Goal: Contribute content: Contribute content

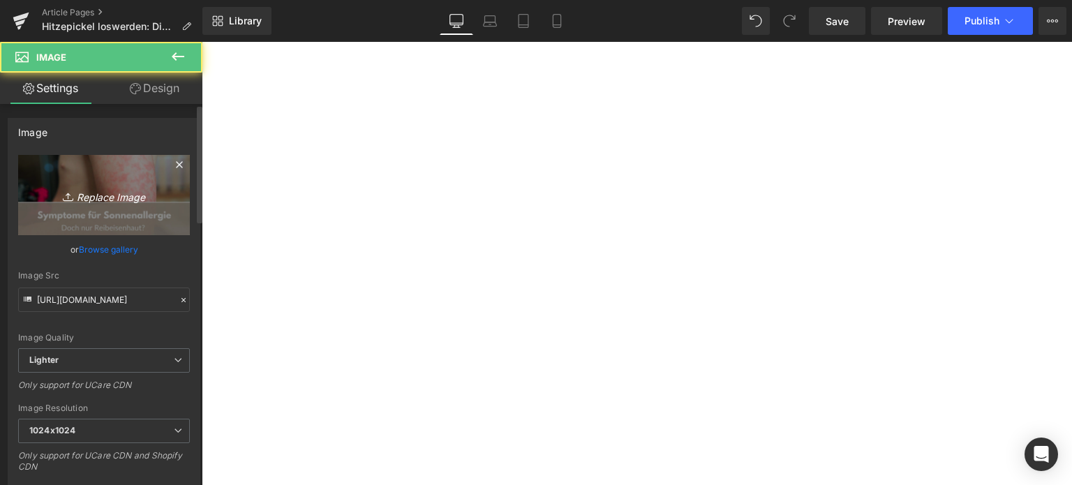
click at [101, 188] on icon "Replace Image" at bounding box center [104, 194] width 112 height 17
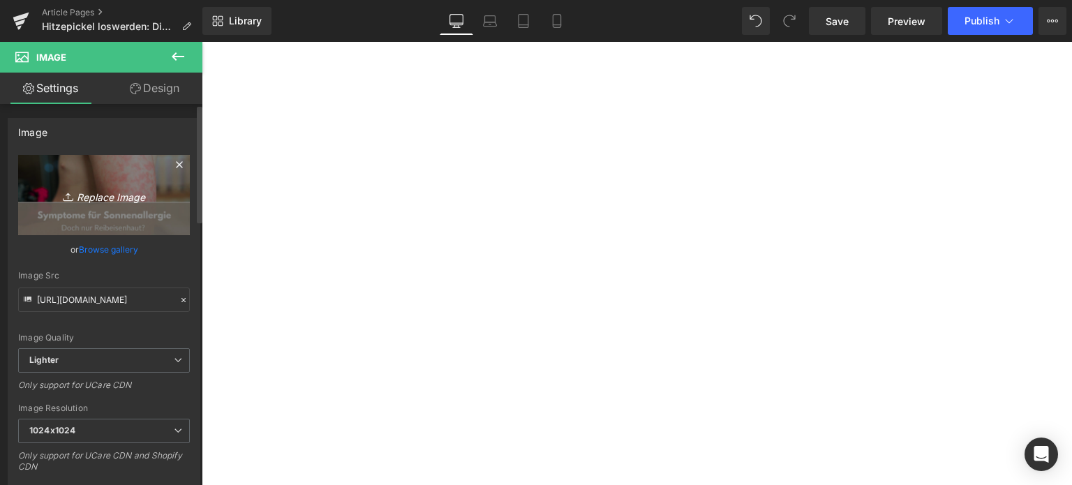
type input "C:\fakepath\hitzepickel (1).jpg"
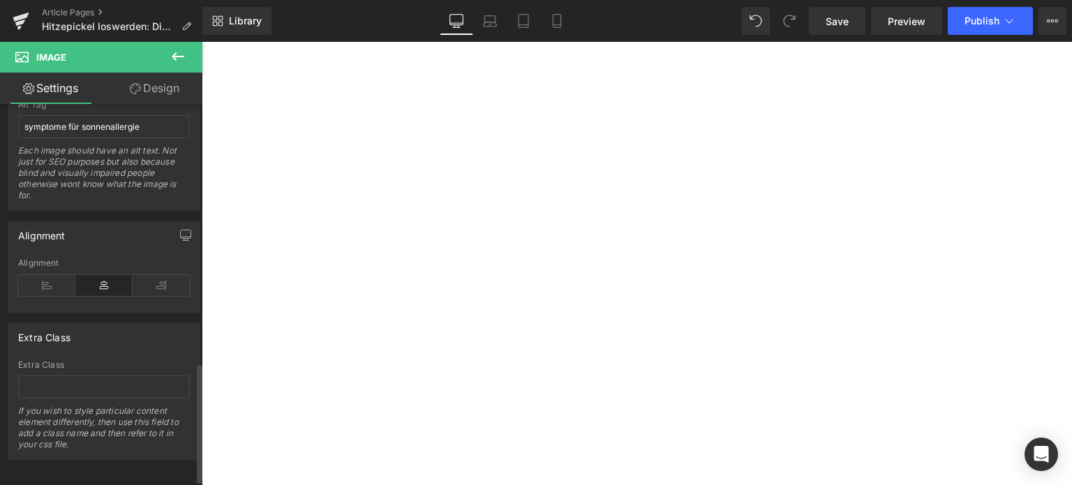
scroll to position [785, 0]
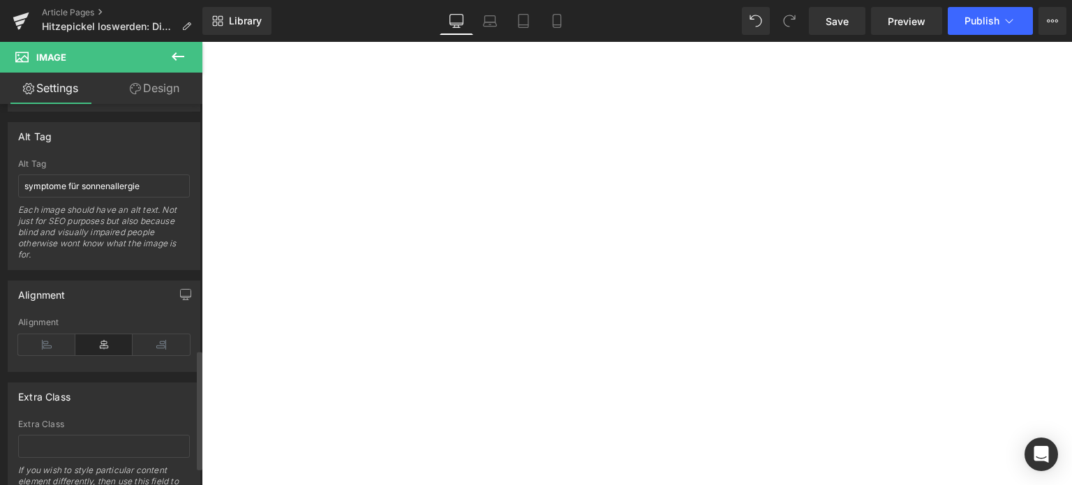
type input "[URL][DOMAIN_NAME]"
click at [78, 182] on input "symptome für sonnenallergie" at bounding box center [104, 186] width 172 height 23
drag, startPoint x: 78, startPoint y: 182, endPoint x: 70, endPoint y: 171, distance: 14.0
click at [77, 181] on input "symptome für sonnenallergie" at bounding box center [104, 186] width 172 height 23
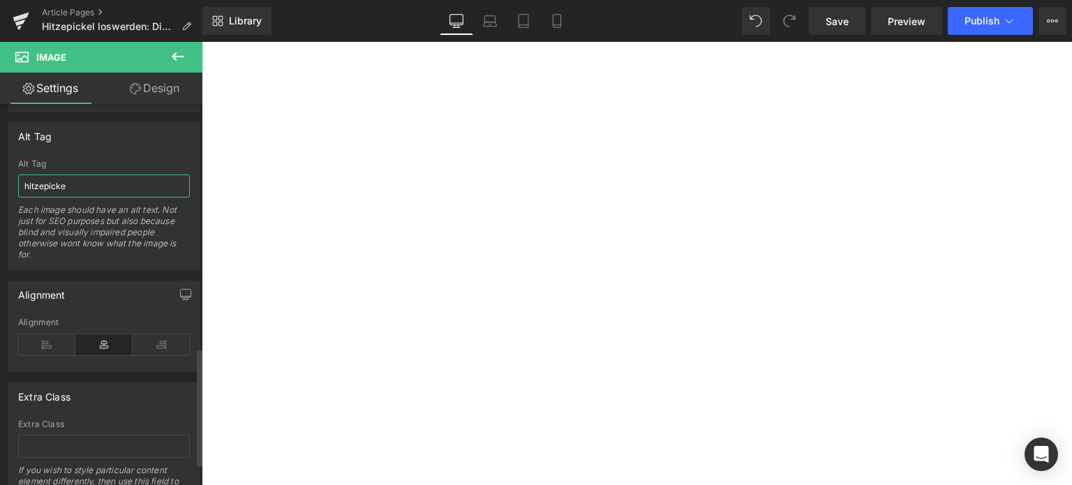
type input "hitzepickel"
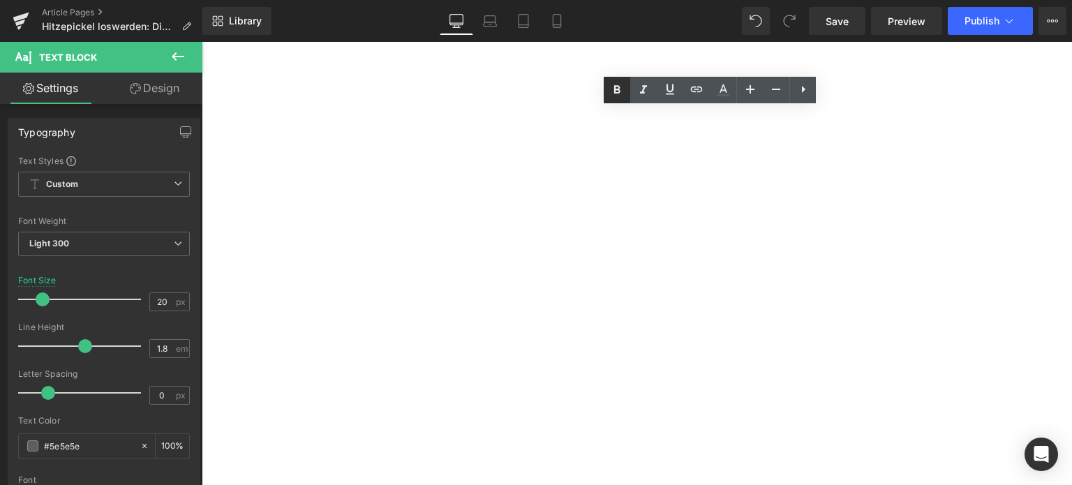
drag, startPoint x: 619, startPoint y: 91, endPoint x: 619, endPoint y: 99, distance: 7.7
click at [619, 91] on icon at bounding box center [617, 89] width 6 height 8
click at [618, 88] on icon at bounding box center [617, 90] width 17 height 17
click at [620, 87] on icon at bounding box center [617, 89] width 6 height 8
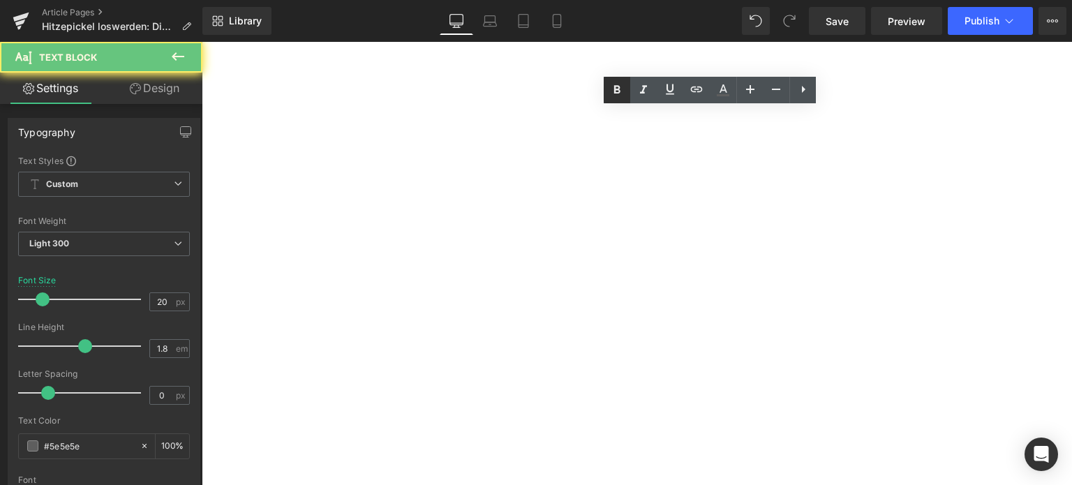
click at [621, 84] on icon at bounding box center [617, 90] width 17 height 17
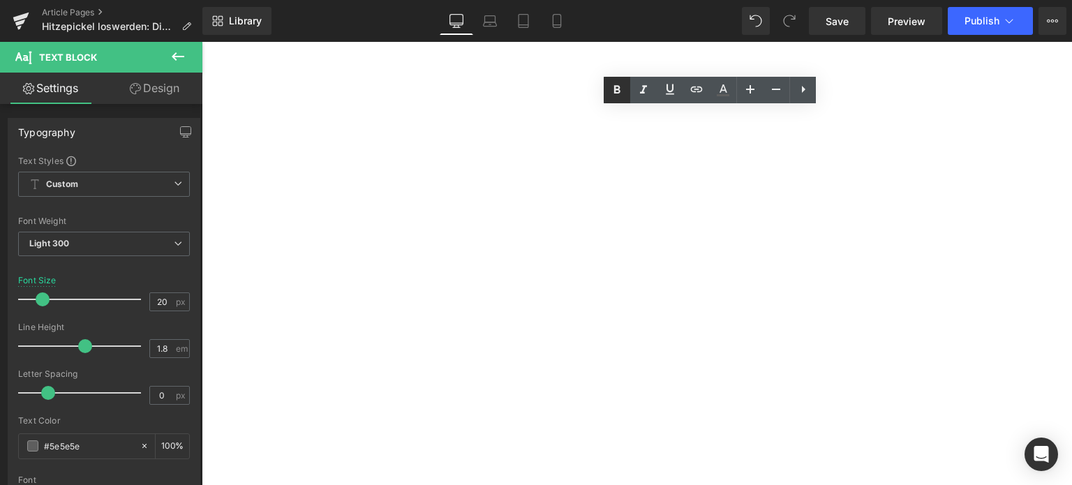
click at [612, 87] on icon at bounding box center [617, 90] width 17 height 17
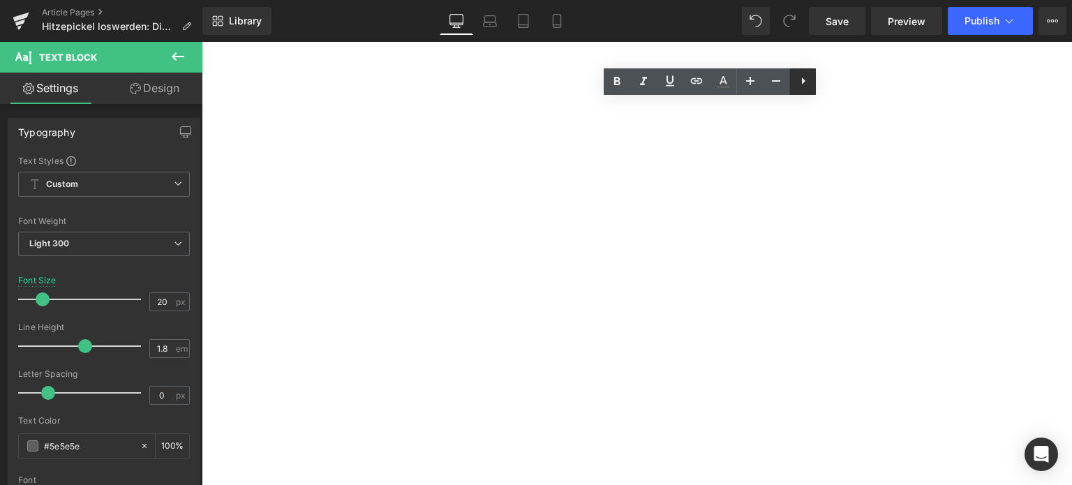
click at [799, 80] on icon at bounding box center [803, 81] width 17 height 17
click at [799, 89] on link at bounding box center [802, 81] width 27 height 27
click at [799, 91] on link at bounding box center [802, 81] width 27 height 27
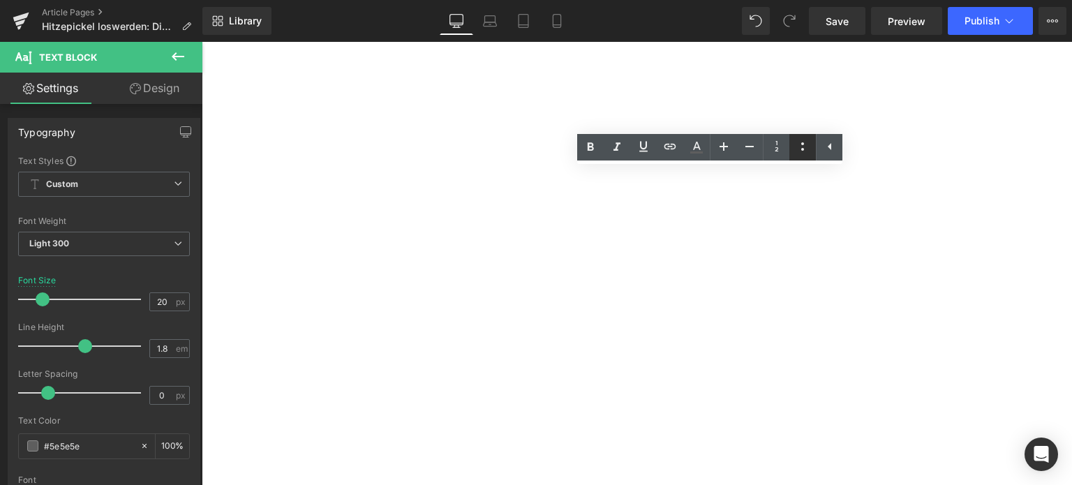
click at [799, 150] on icon at bounding box center [802, 146] width 17 height 17
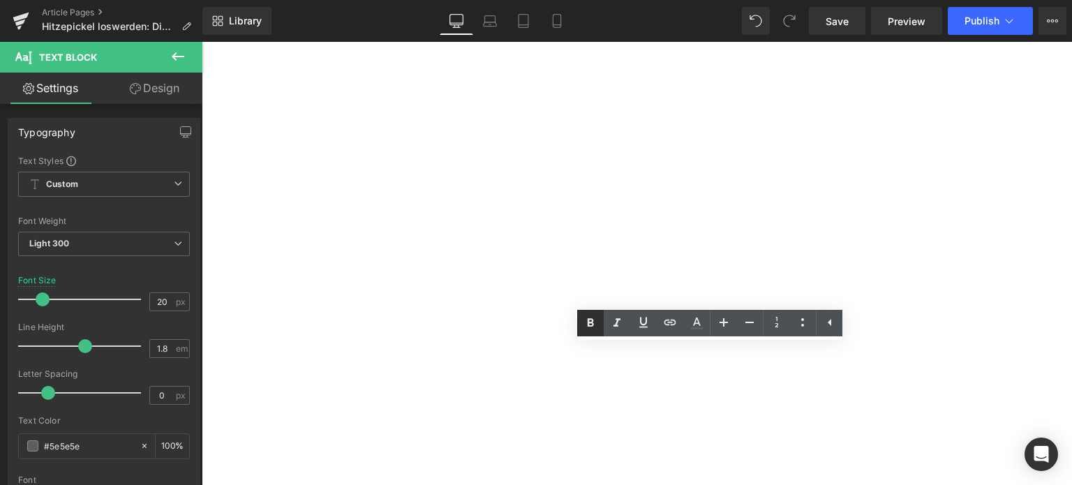
click at [584, 330] on icon at bounding box center [590, 323] width 17 height 17
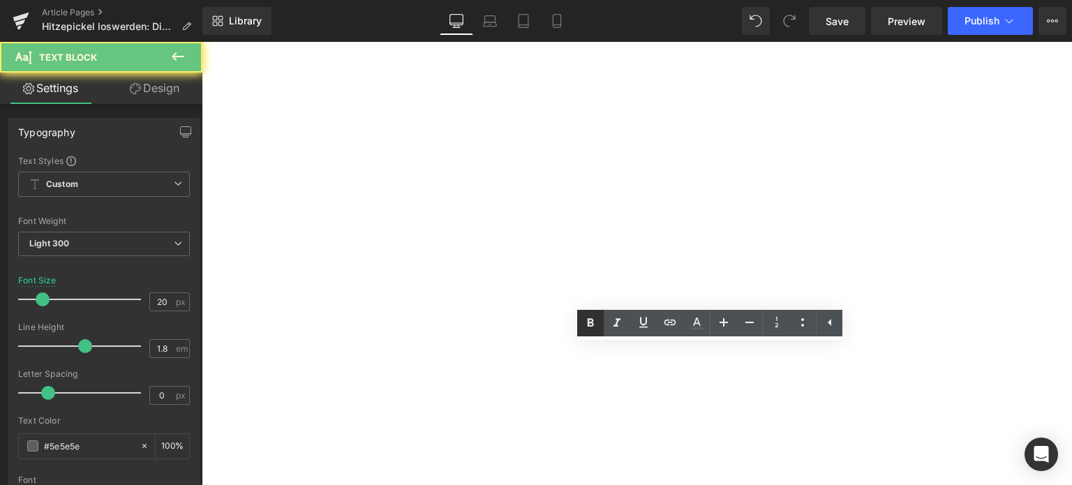
click at [589, 332] on link at bounding box center [590, 323] width 27 height 27
click at [591, 330] on icon at bounding box center [590, 323] width 17 height 17
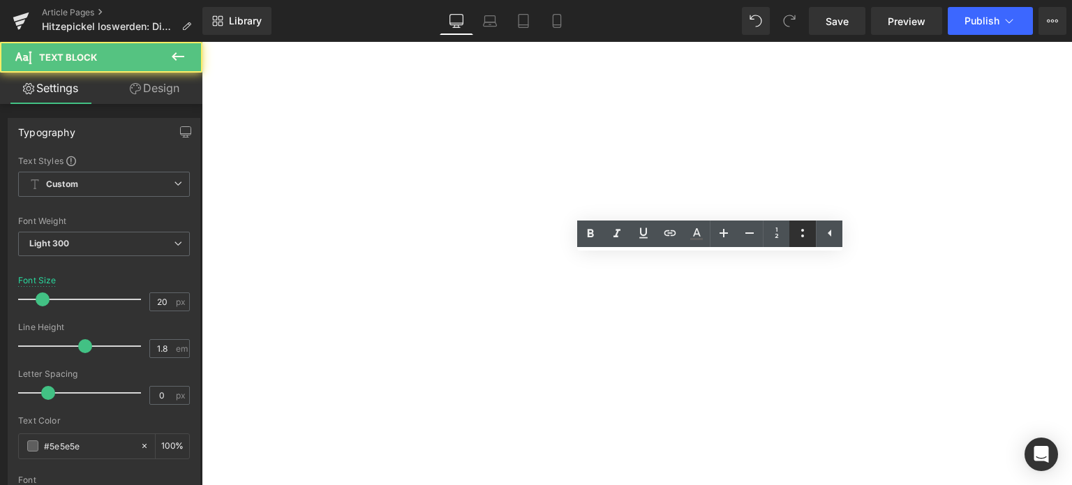
click at [807, 235] on icon at bounding box center [802, 233] width 17 height 17
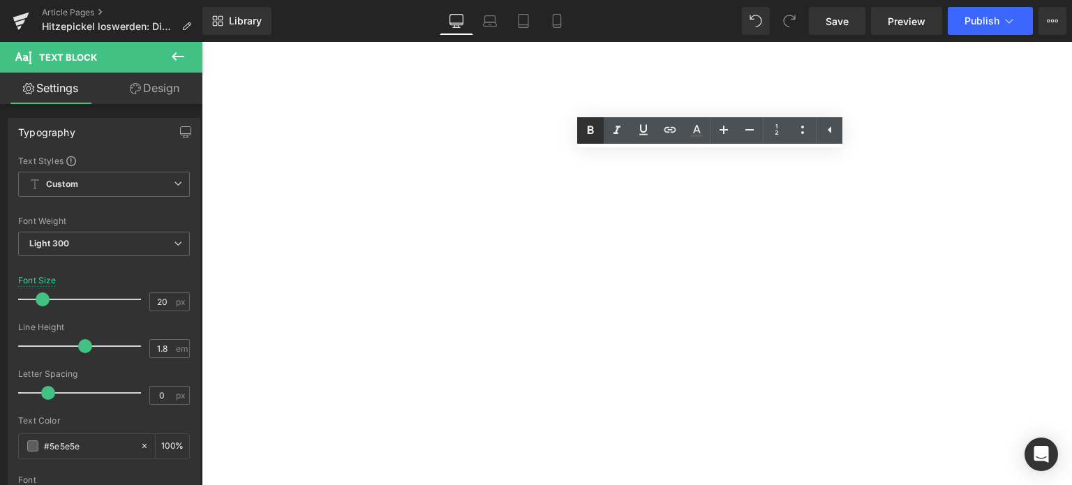
click at [597, 129] on icon at bounding box center [590, 130] width 17 height 17
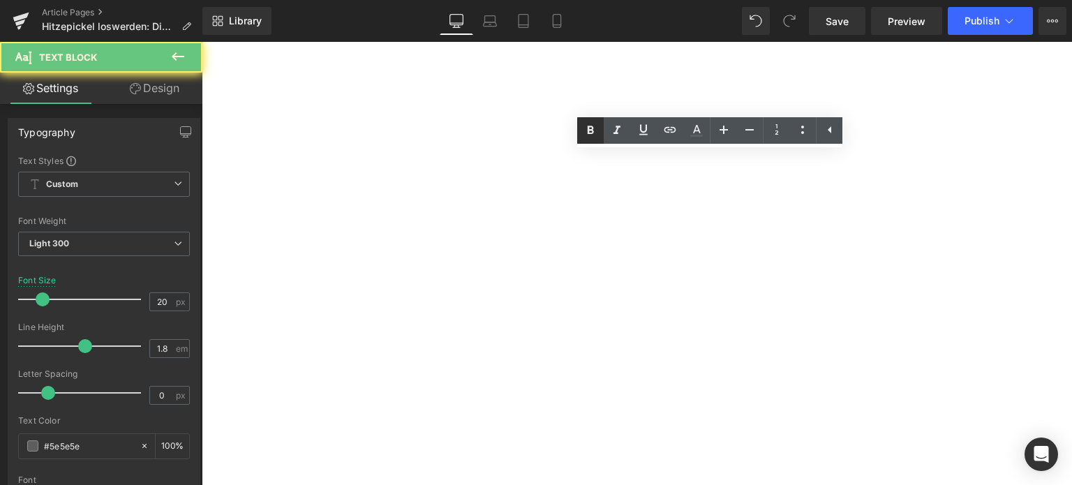
click at [597, 133] on icon at bounding box center [590, 130] width 17 height 17
click at [586, 133] on icon at bounding box center [590, 130] width 17 height 17
click at [586, 135] on icon at bounding box center [590, 130] width 17 height 17
click at [588, 133] on icon at bounding box center [591, 130] width 6 height 8
click at [591, 133] on icon at bounding box center [591, 130] width 6 height 8
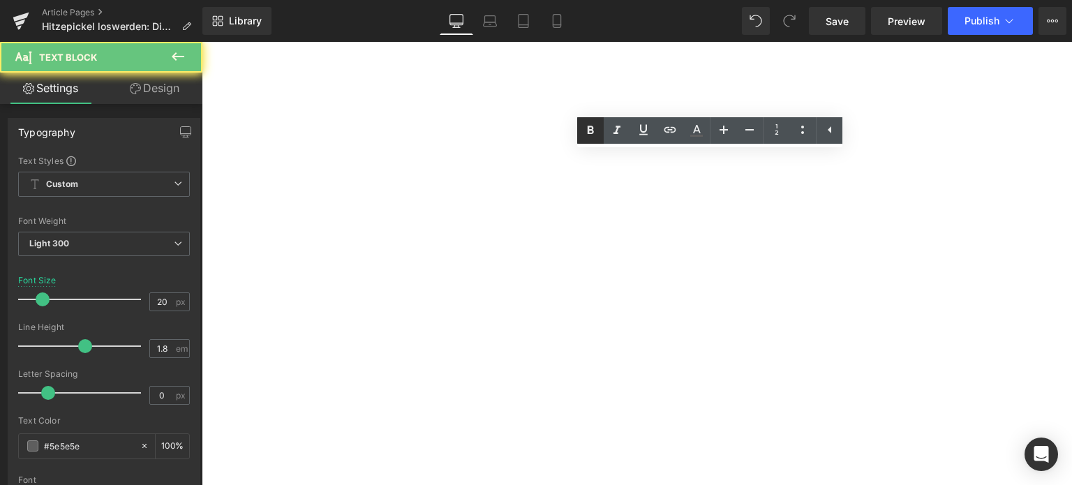
click at [594, 131] on icon at bounding box center [590, 130] width 17 height 17
click at [584, 139] on link at bounding box center [590, 130] width 27 height 27
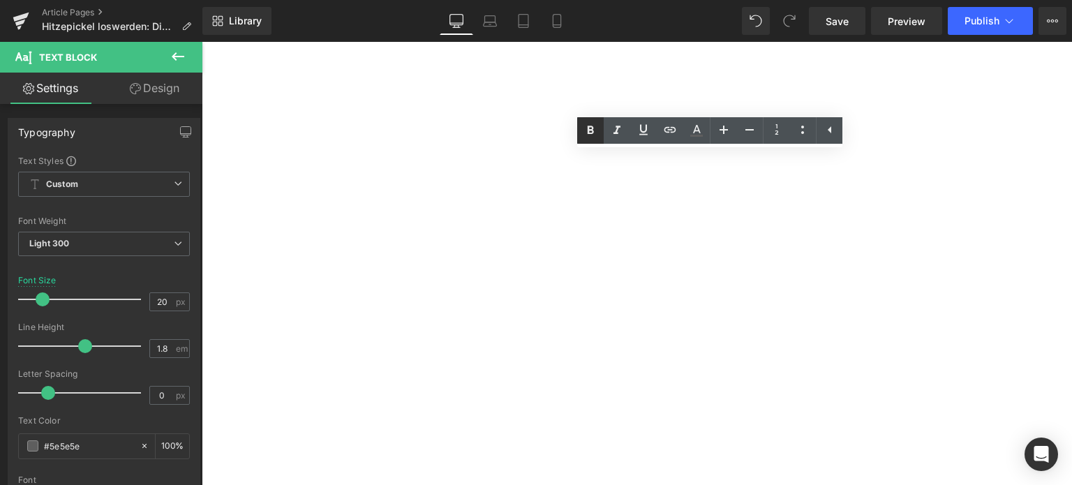
click at [586, 138] on icon at bounding box center [590, 130] width 17 height 17
click at [585, 127] on icon at bounding box center [590, 130] width 17 height 17
click at [585, 131] on icon at bounding box center [590, 130] width 17 height 17
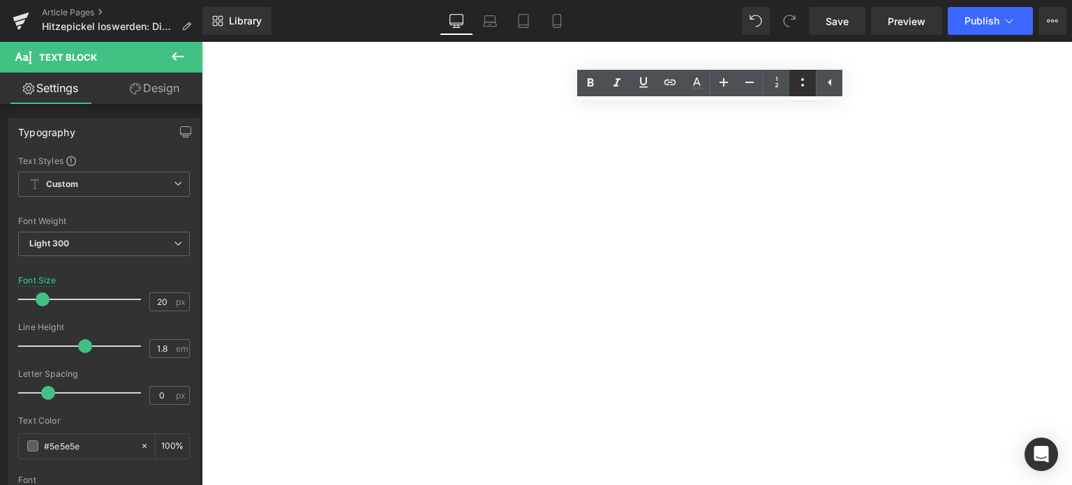
drag, startPoint x: 807, startPoint y: 80, endPoint x: 799, endPoint y: 93, distance: 15.1
click at [807, 80] on icon at bounding box center [802, 82] width 17 height 17
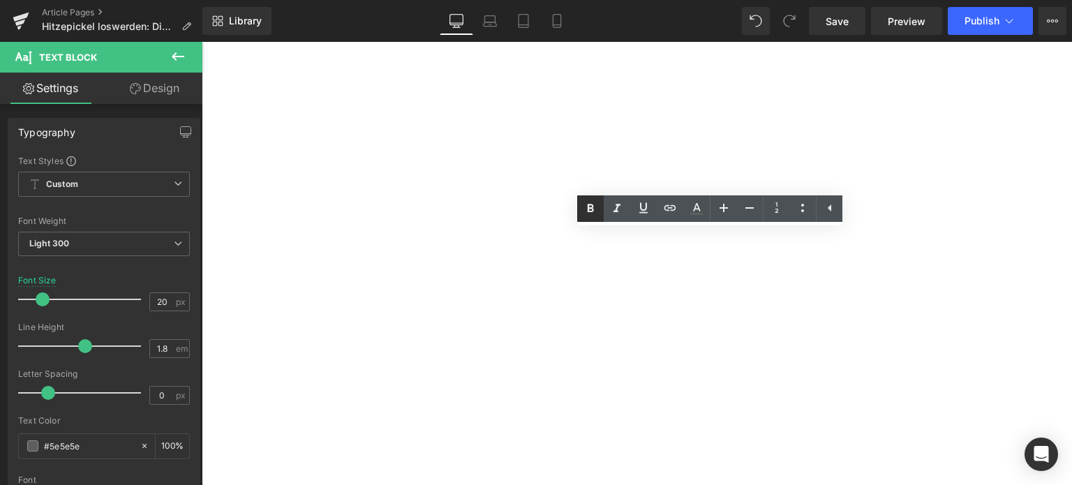
click at [584, 209] on icon at bounding box center [590, 208] width 17 height 17
click at [584, 214] on icon at bounding box center [590, 208] width 17 height 17
click at [586, 215] on icon at bounding box center [590, 208] width 17 height 17
click at [581, 210] on link at bounding box center [590, 208] width 27 height 27
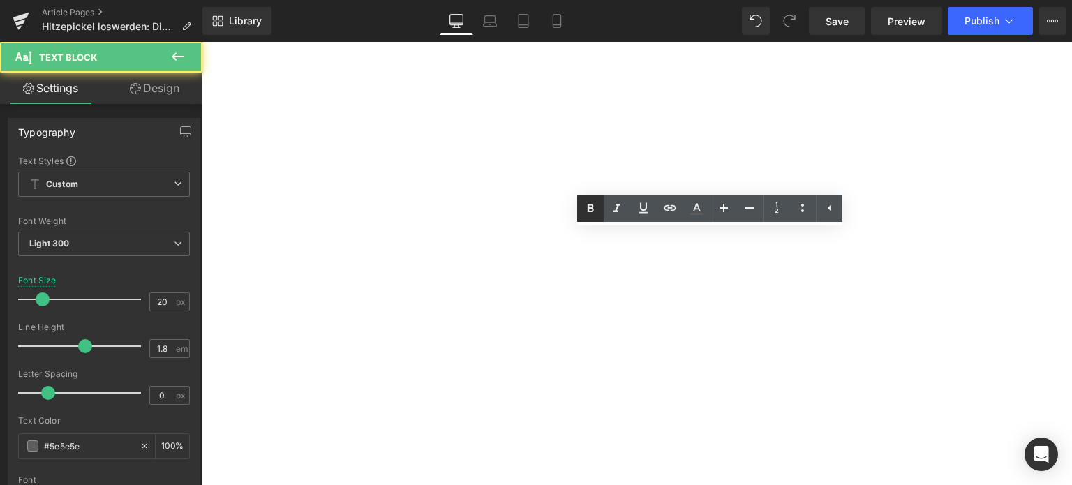
click at [586, 219] on link at bounding box center [590, 208] width 27 height 27
click at [592, 209] on icon at bounding box center [591, 208] width 6 height 8
click at [591, 214] on icon at bounding box center [590, 208] width 17 height 17
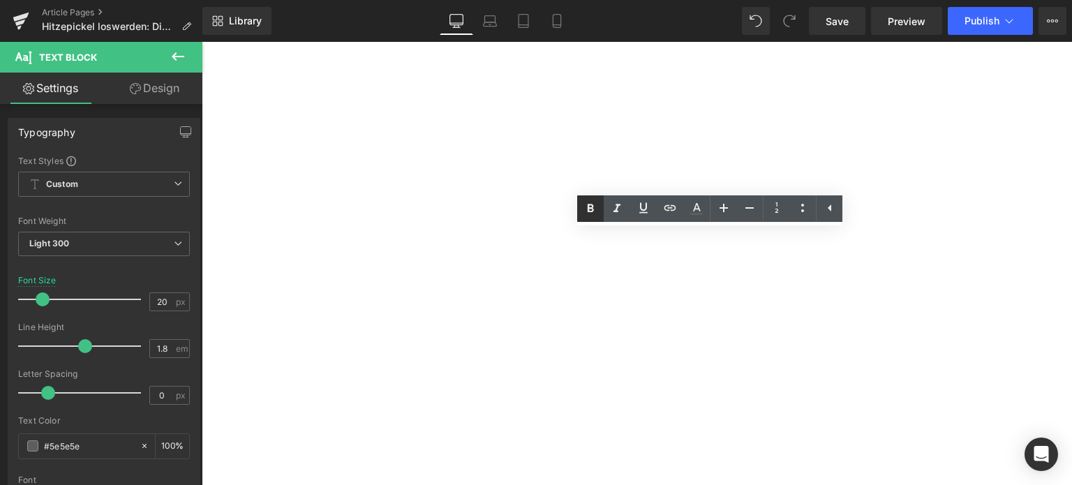
click at [587, 212] on icon at bounding box center [590, 208] width 17 height 17
click at [591, 211] on icon at bounding box center [591, 208] width 6 height 8
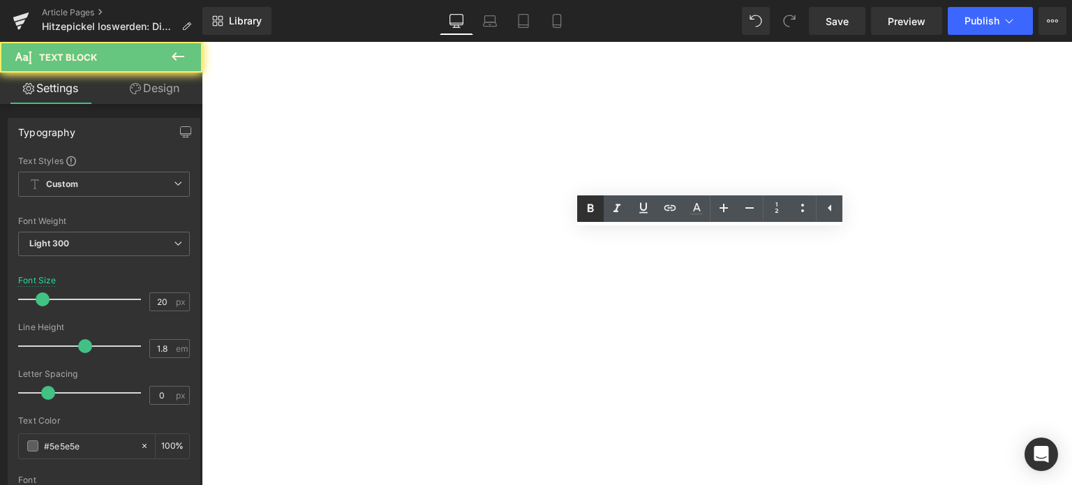
click at [590, 213] on icon at bounding box center [590, 208] width 17 height 17
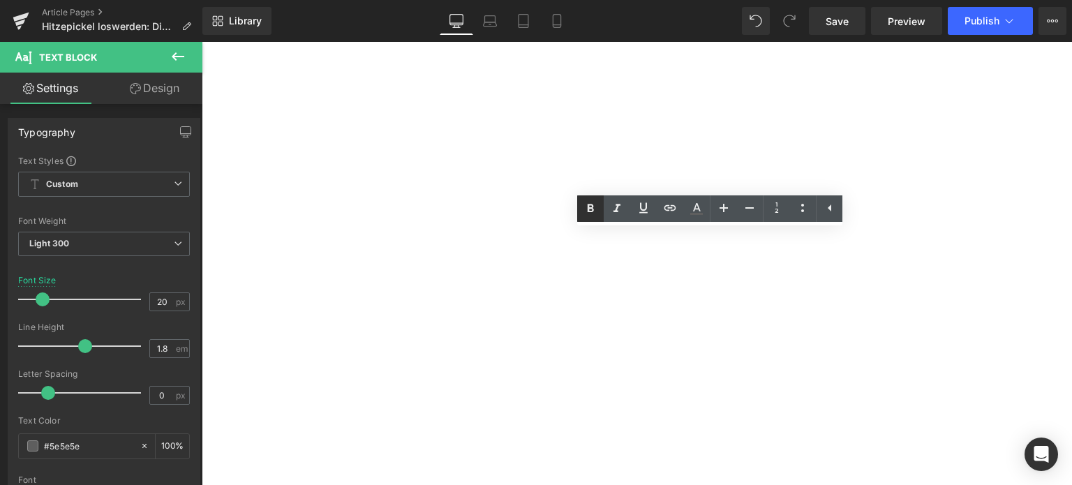
click at [591, 205] on icon at bounding box center [591, 208] width 6 height 8
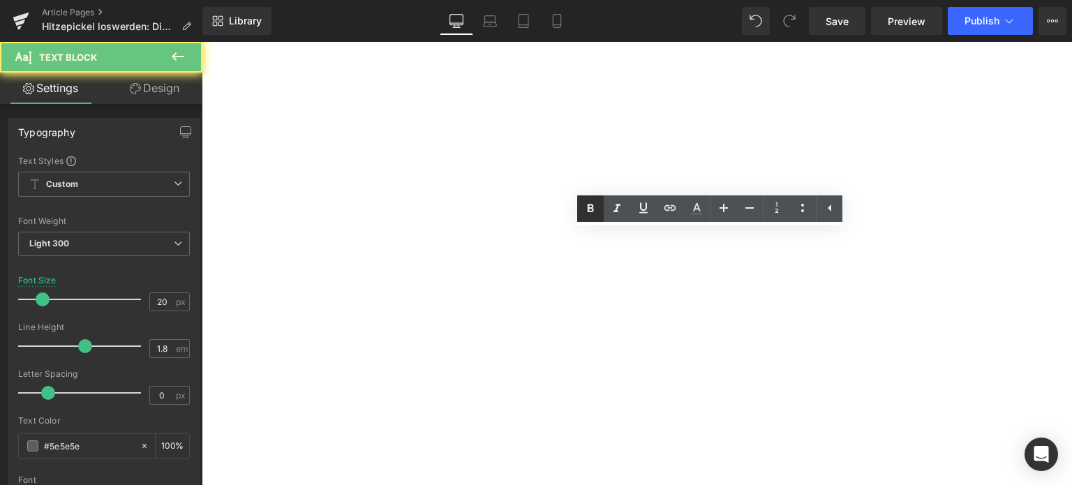
click at [596, 211] on icon at bounding box center [590, 208] width 17 height 17
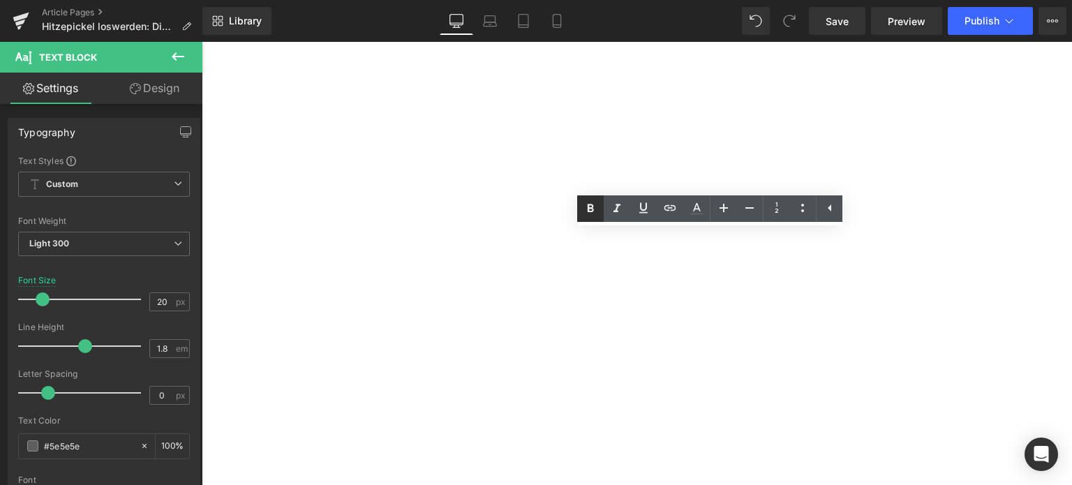
click at [582, 211] on icon at bounding box center [590, 208] width 17 height 17
click at [593, 214] on icon at bounding box center [590, 208] width 17 height 17
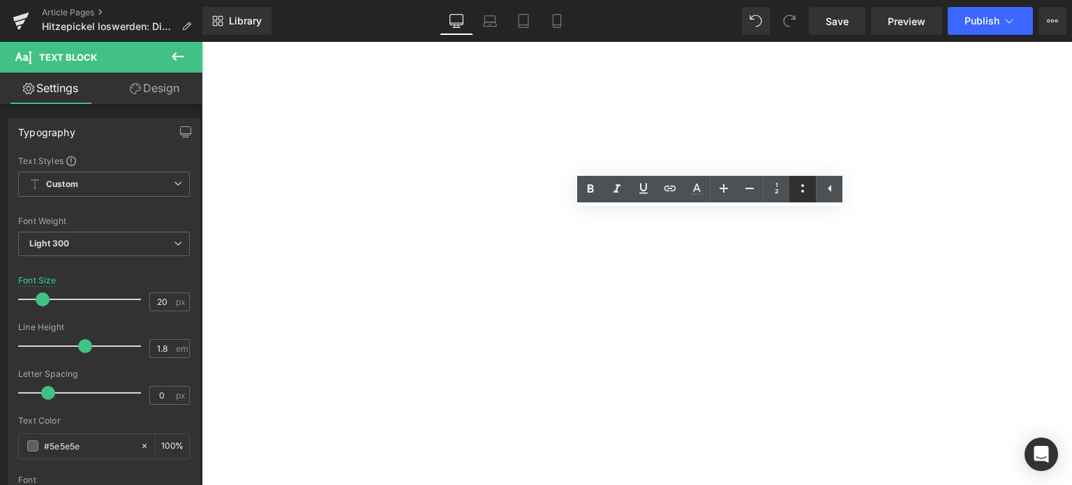
click at [798, 196] on icon at bounding box center [802, 188] width 17 height 17
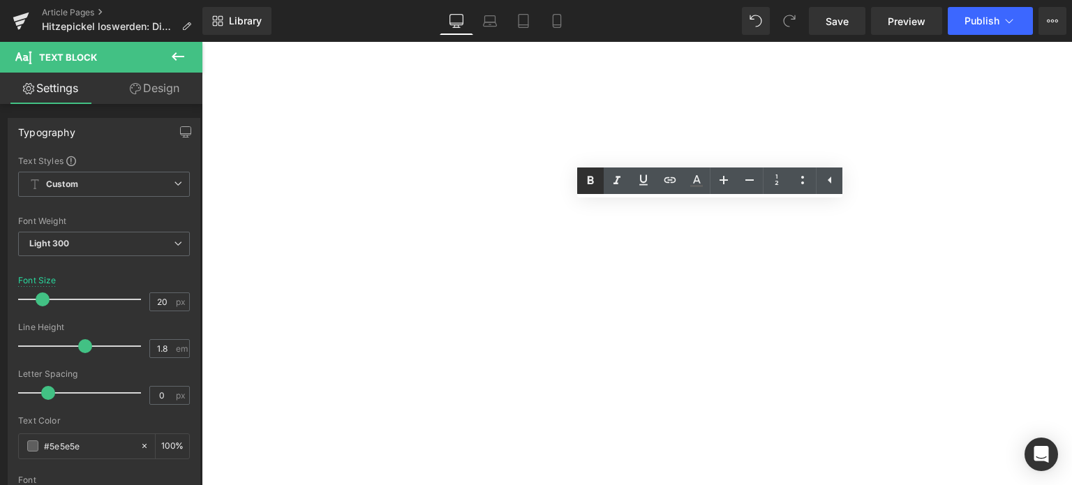
click at [589, 181] on icon at bounding box center [591, 180] width 6 height 8
click at [597, 177] on icon at bounding box center [590, 180] width 17 height 17
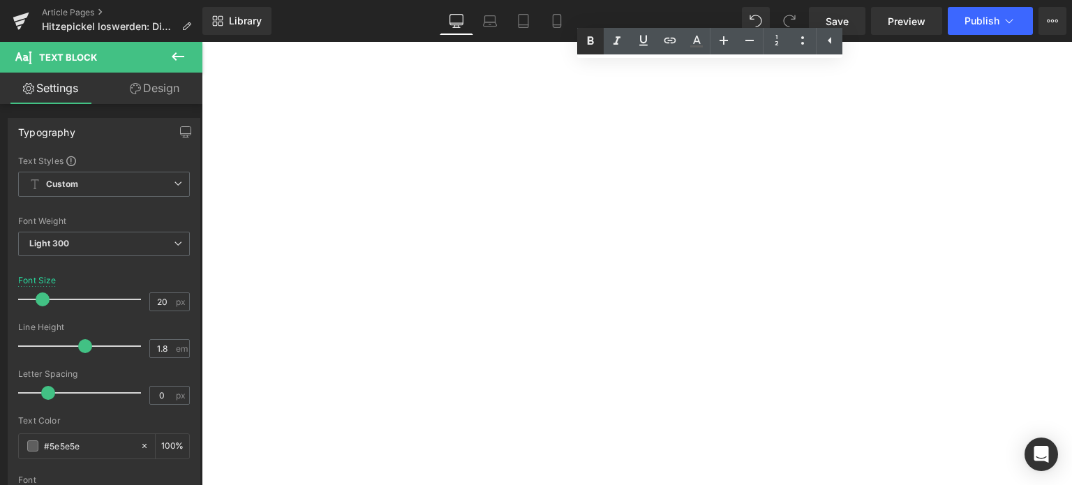
click at [586, 44] on icon at bounding box center [590, 41] width 17 height 17
click at [589, 52] on link at bounding box center [590, 41] width 27 height 27
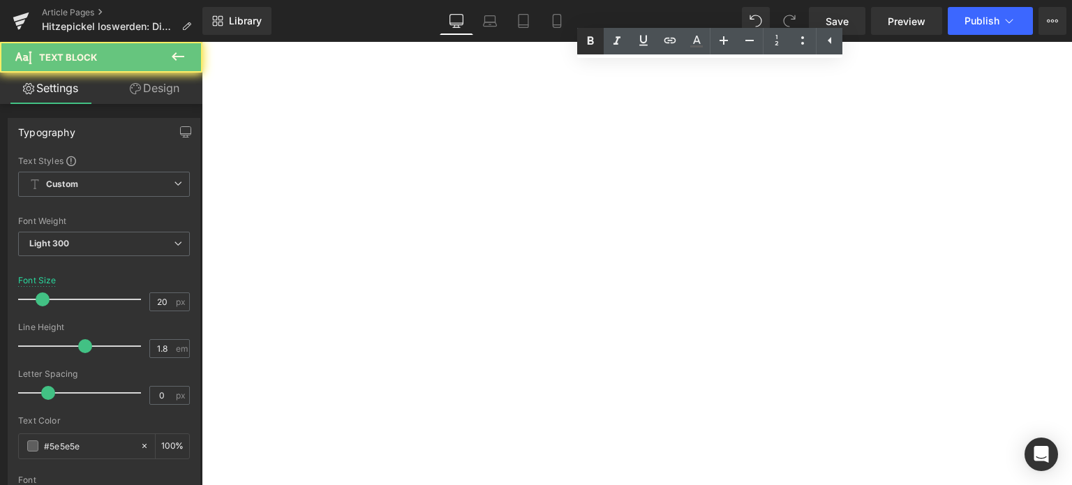
click at [591, 44] on icon at bounding box center [591, 40] width 6 height 8
click at [592, 45] on icon at bounding box center [590, 41] width 17 height 17
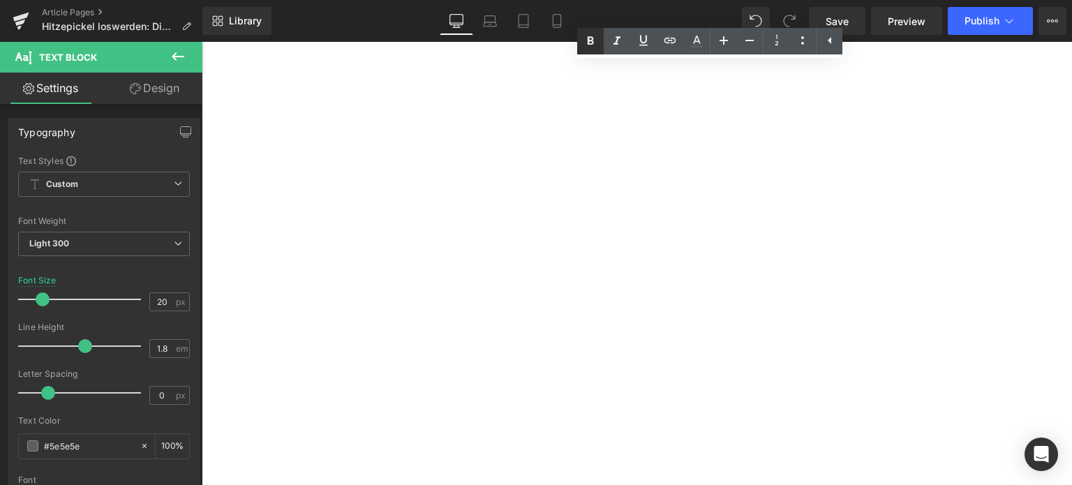
click at [581, 43] on link at bounding box center [590, 41] width 27 height 27
click at [595, 43] on icon at bounding box center [590, 41] width 17 height 17
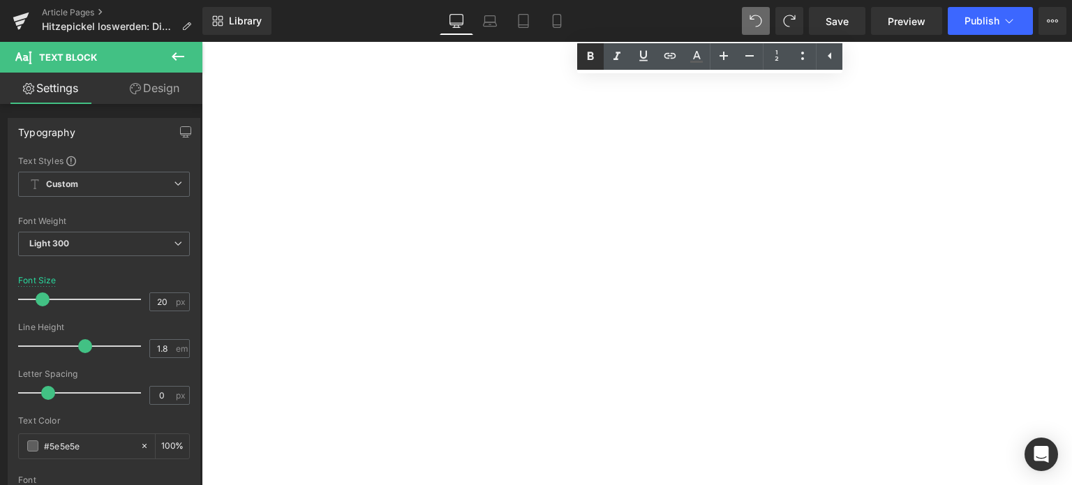
click at [592, 58] on icon at bounding box center [590, 56] width 17 height 17
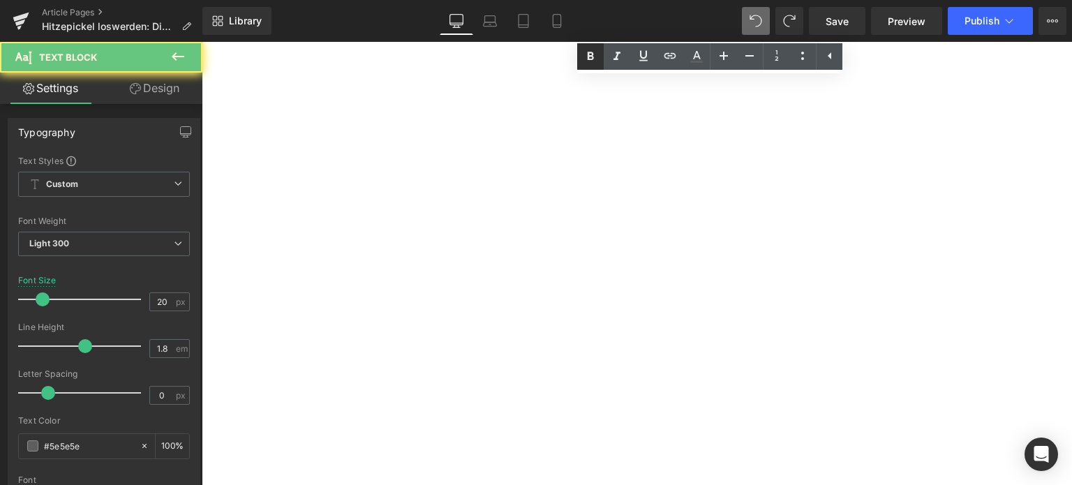
click at [598, 60] on icon at bounding box center [590, 56] width 17 height 17
click at [585, 59] on icon at bounding box center [590, 56] width 17 height 17
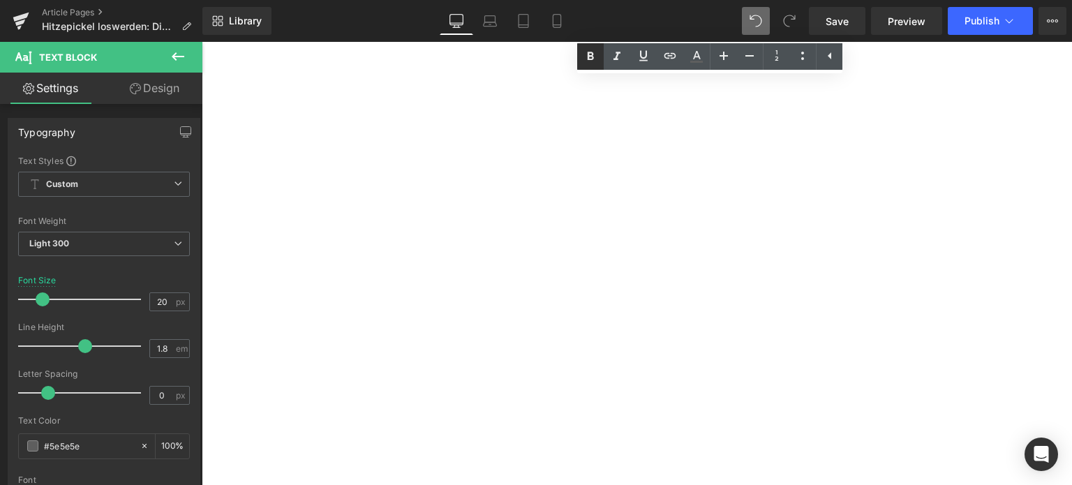
click at [584, 59] on icon at bounding box center [590, 56] width 17 height 17
click at [591, 61] on icon at bounding box center [590, 55] width 17 height 17
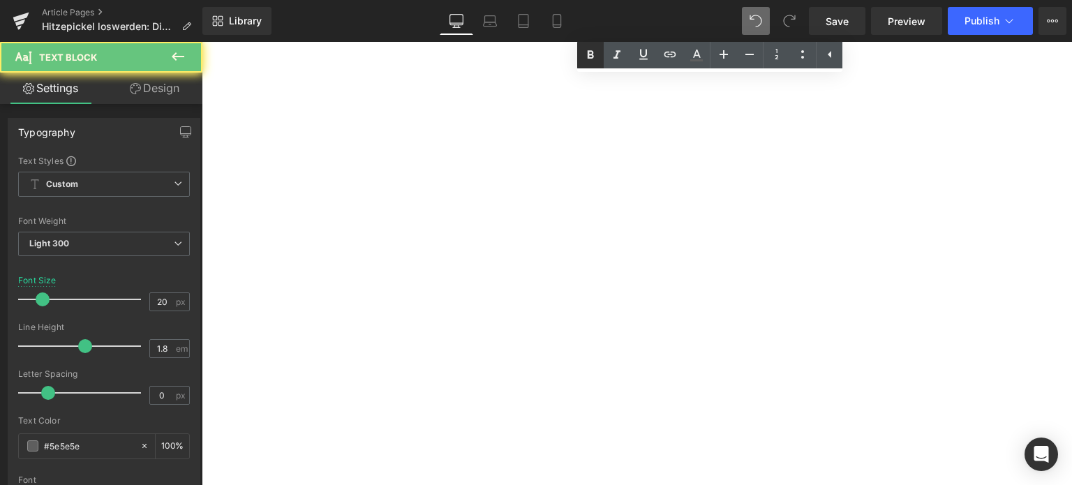
click at [593, 57] on icon at bounding box center [591, 54] width 6 height 8
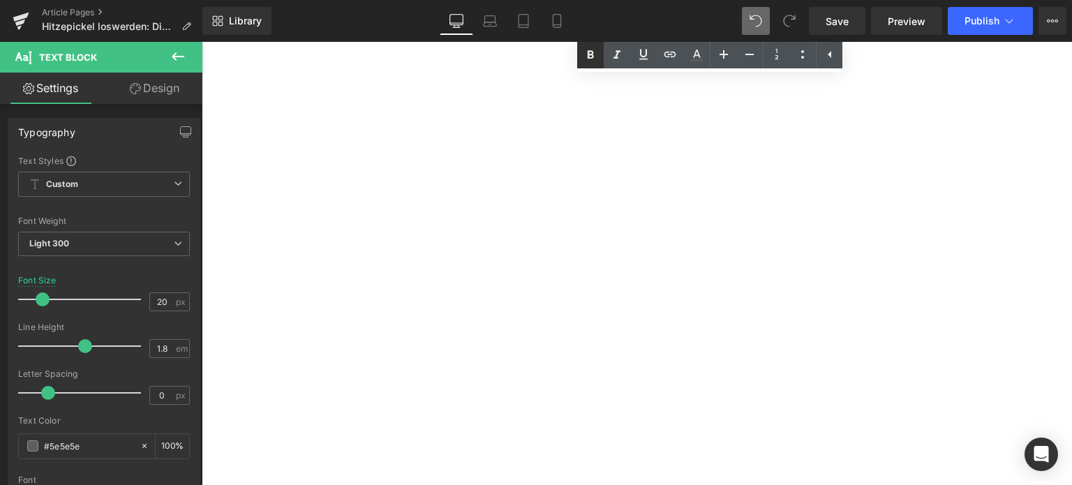
click at [597, 57] on icon at bounding box center [590, 55] width 17 height 17
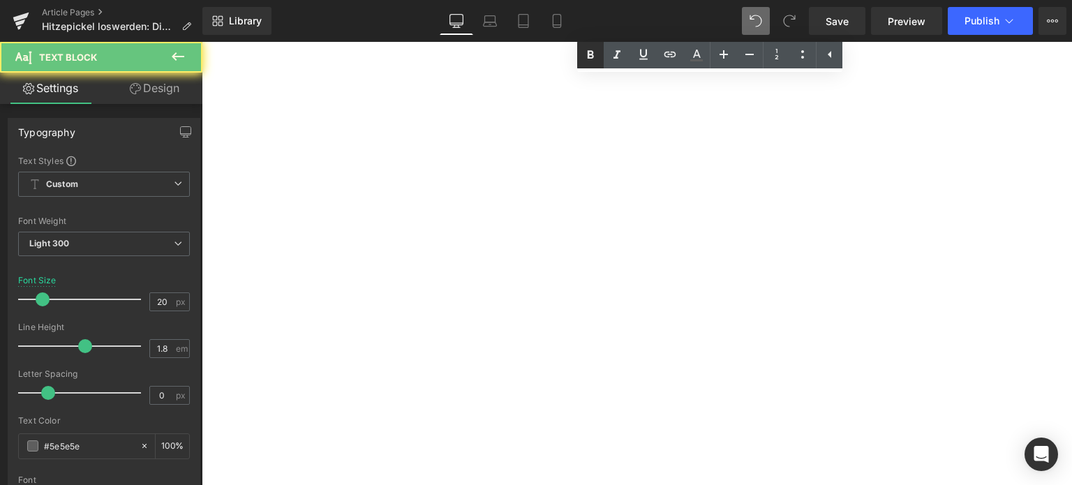
click at [589, 58] on icon at bounding box center [591, 54] width 6 height 8
click at [595, 65] on link at bounding box center [590, 55] width 27 height 27
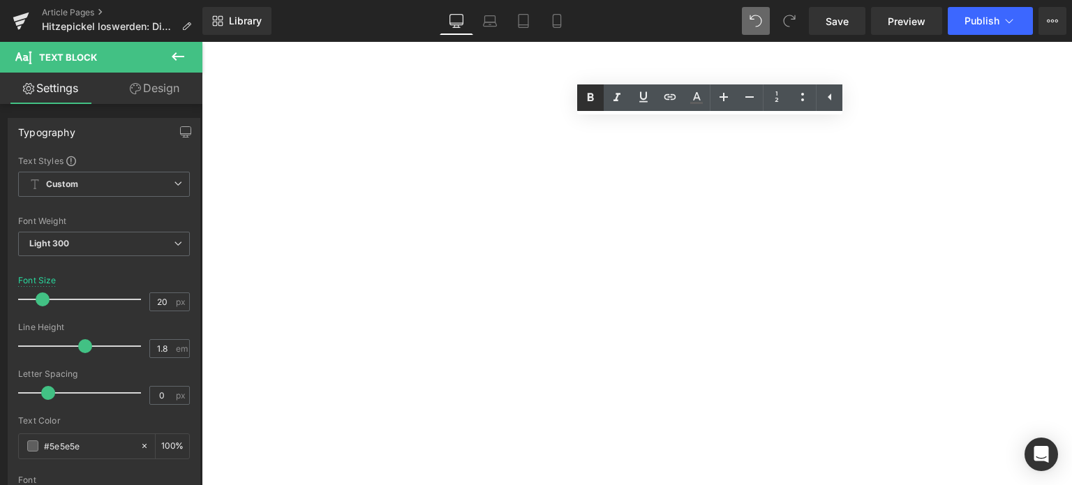
click at [594, 99] on icon at bounding box center [591, 97] width 6 height 8
click at [593, 93] on icon at bounding box center [590, 97] width 17 height 17
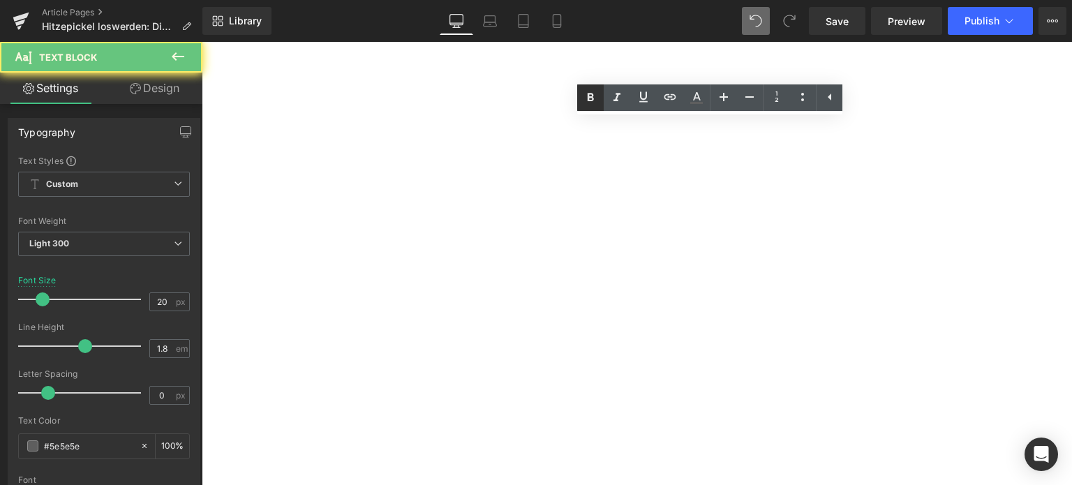
click at [591, 98] on icon at bounding box center [590, 97] width 17 height 17
click at [586, 97] on icon at bounding box center [590, 97] width 17 height 17
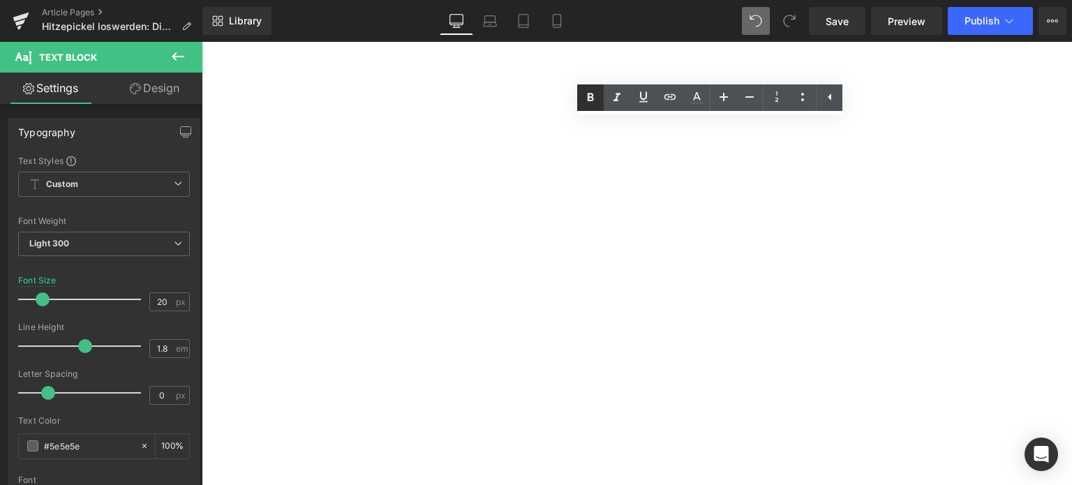
click at [595, 97] on icon at bounding box center [590, 97] width 17 height 17
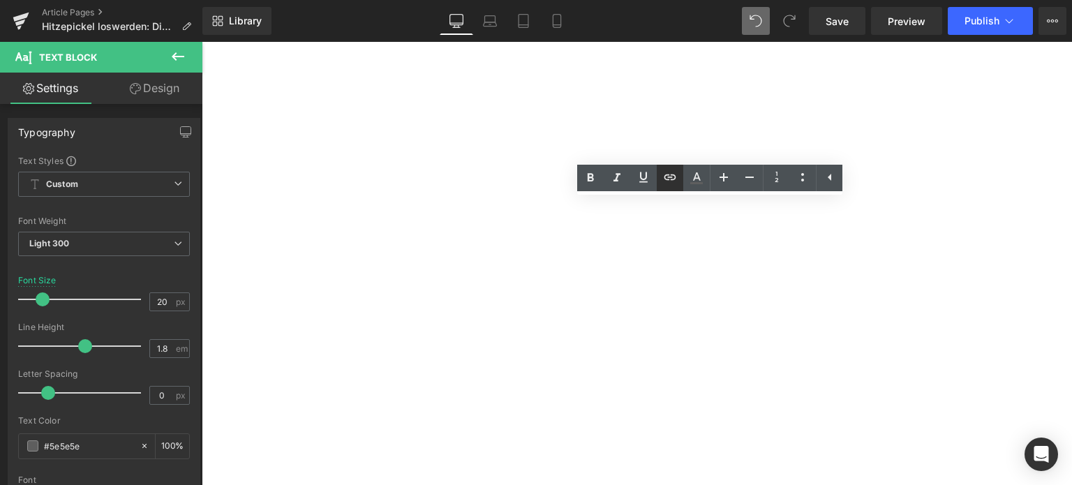
click at [670, 177] on icon at bounding box center [671, 178] width 12 height 6
click at [754, 0] on div "Text Color Highlight Color #333333 Edit or remove link: Edit - Unlink - Cancel" at bounding box center [536, 0] width 1072 height 0
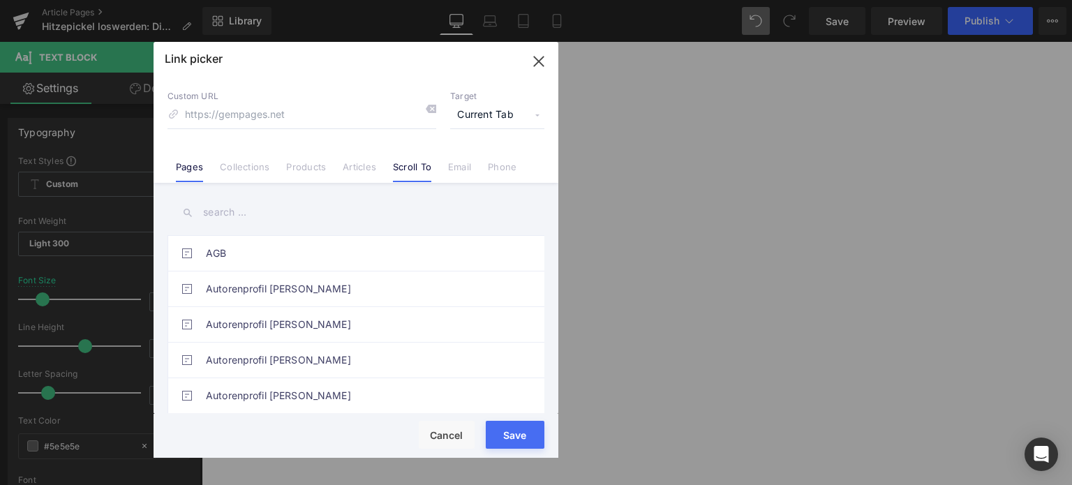
click at [405, 170] on link "Scroll To" at bounding box center [412, 171] width 38 height 21
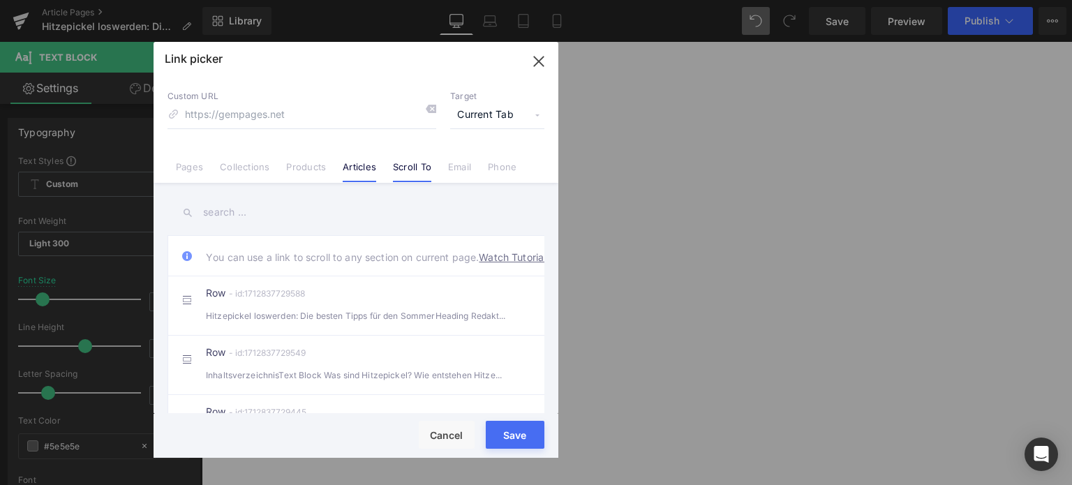
click at [335, 173] on li "Articles" at bounding box center [359, 161] width 50 height 24
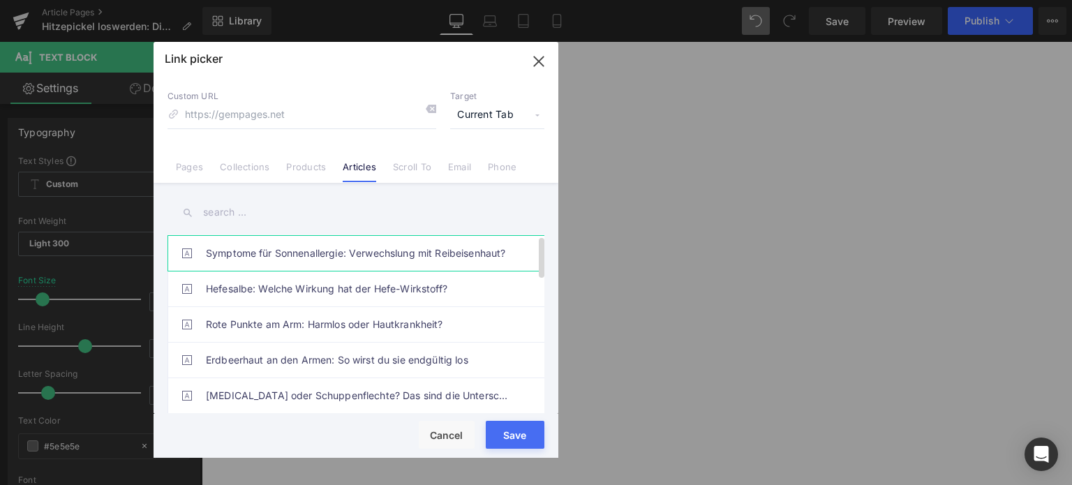
click at [267, 265] on link "Symptome für Sonnenallergie: Verwechslung mit Reibeisenhaut?" at bounding box center [359, 253] width 307 height 35
type input "/blogs/wissenswertes/symptome-fuer-sonnenallergie"
click at [522, 444] on button "Save" at bounding box center [515, 435] width 59 height 28
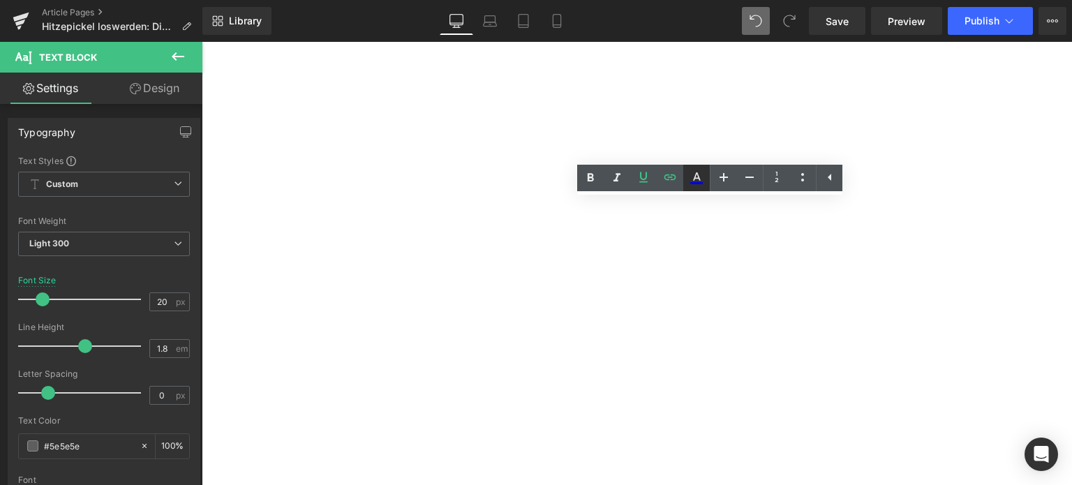
click at [695, 181] on icon at bounding box center [696, 178] width 17 height 17
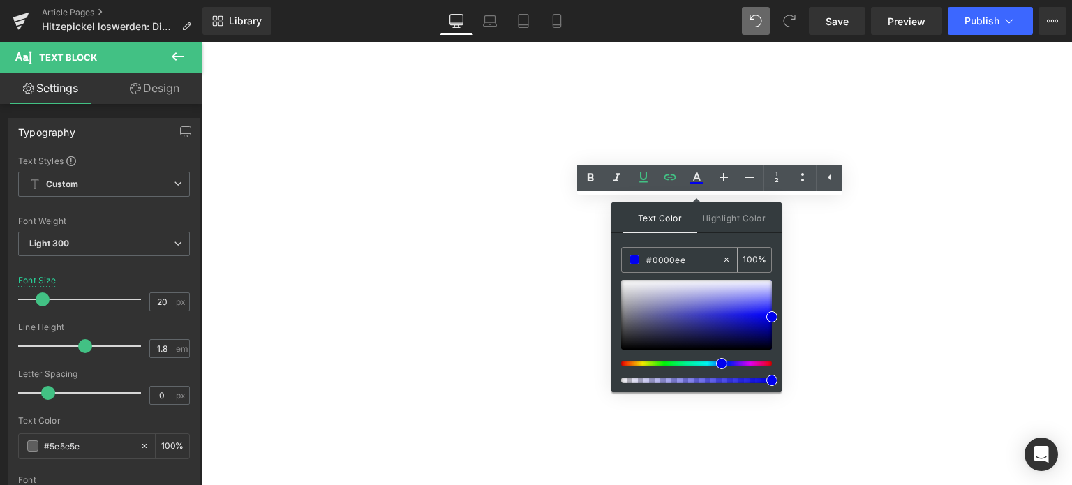
click at [665, 258] on input "#0000ee" at bounding box center [683, 259] width 75 height 15
paste input "0071C1"
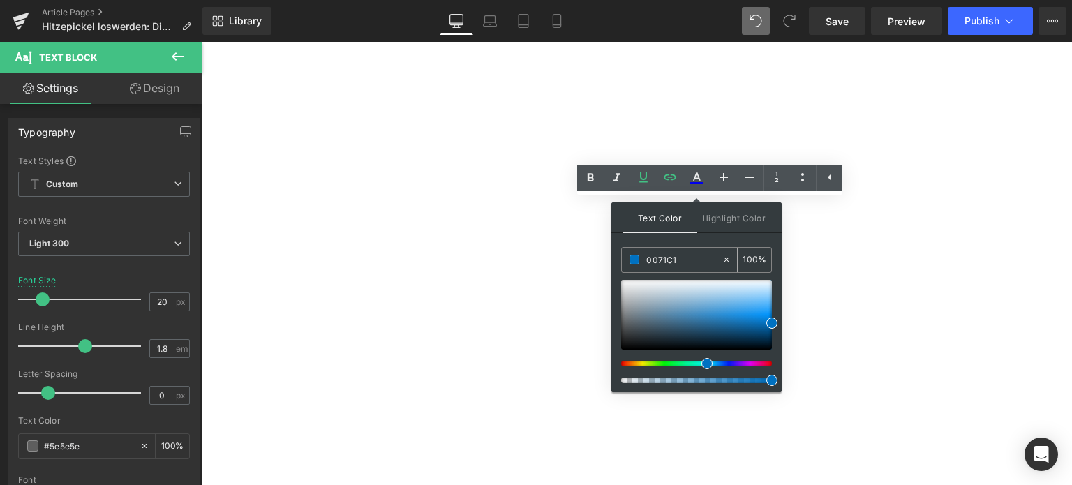
type input "#0071c1"
click at [636, 256] on span at bounding box center [635, 260] width 10 height 10
click at [645, 175] on icon at bounding box center [643, 177] width 17 height 17
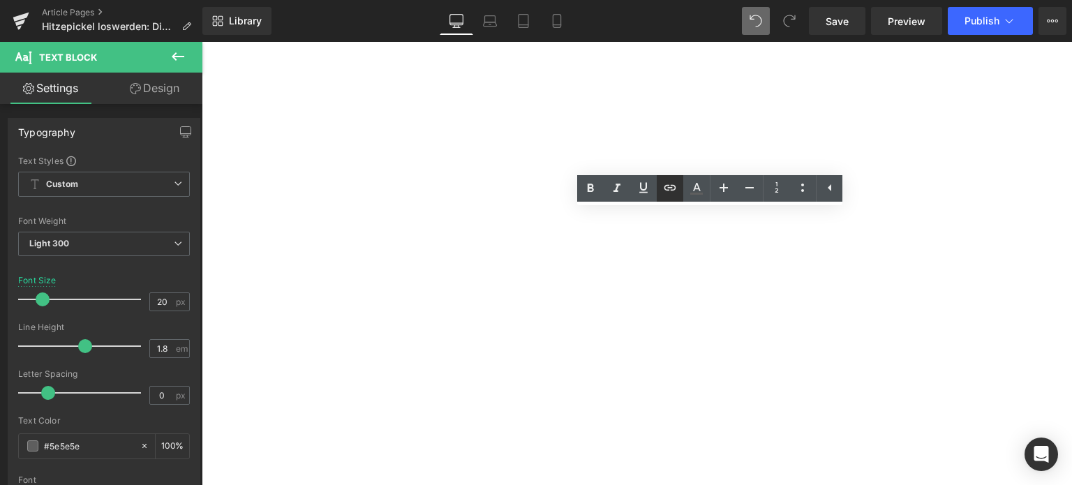
click at [671, 198] on link at bounding box center [670, 188] width 27 height 27
click at [665, 188] on icon at bounding box center [671, 188] width 12 height 6
click at [857, 0] on div "Text Color Highlight Color rgba(0, 113, 193, 1) #0071c1 100 % transparent trans…" at bounding box center [536, 0] width 1072 height 0
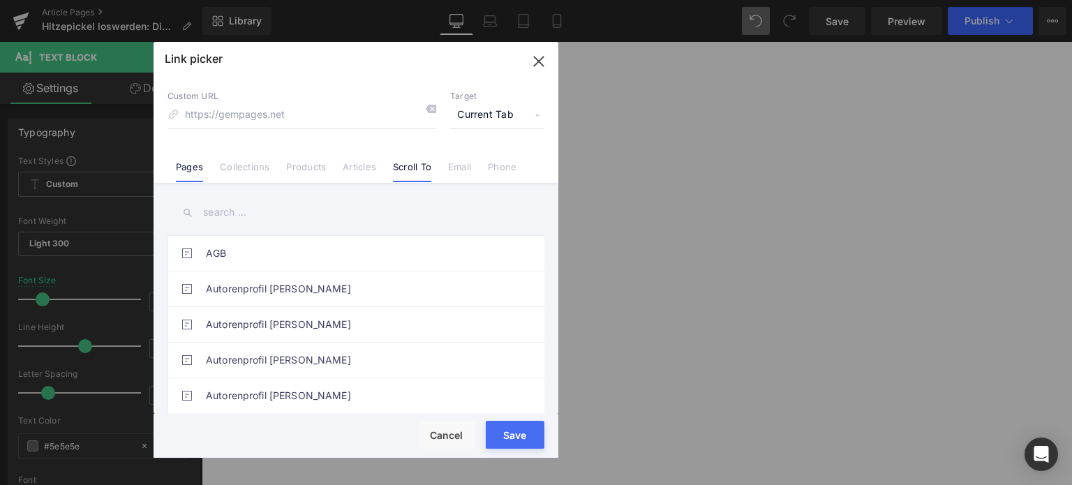
click at [407, 170] on link "Scroll To" at bounding box center [412, 171] width 38 height 21
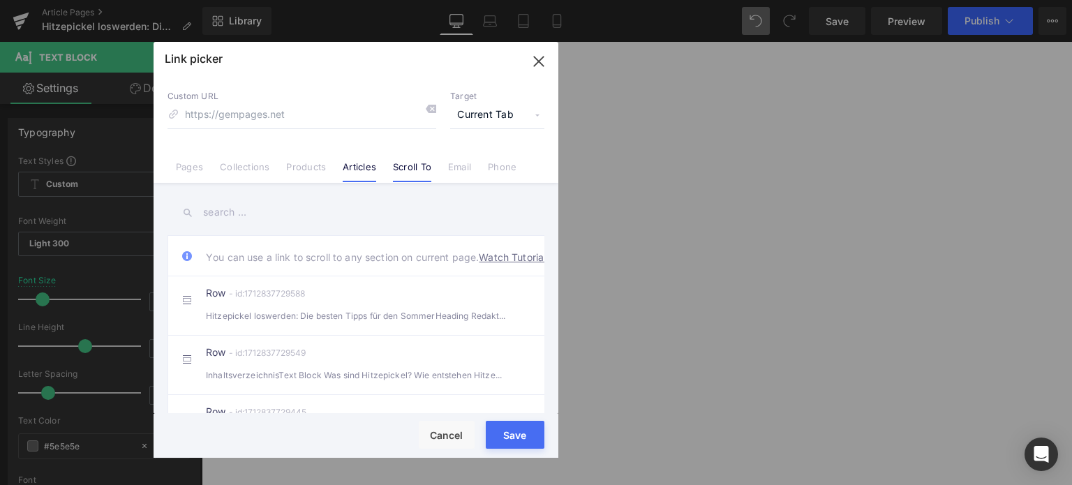
click at [354, 171] on link "Articles" at bounding box center [360, 171] width 34 height 21
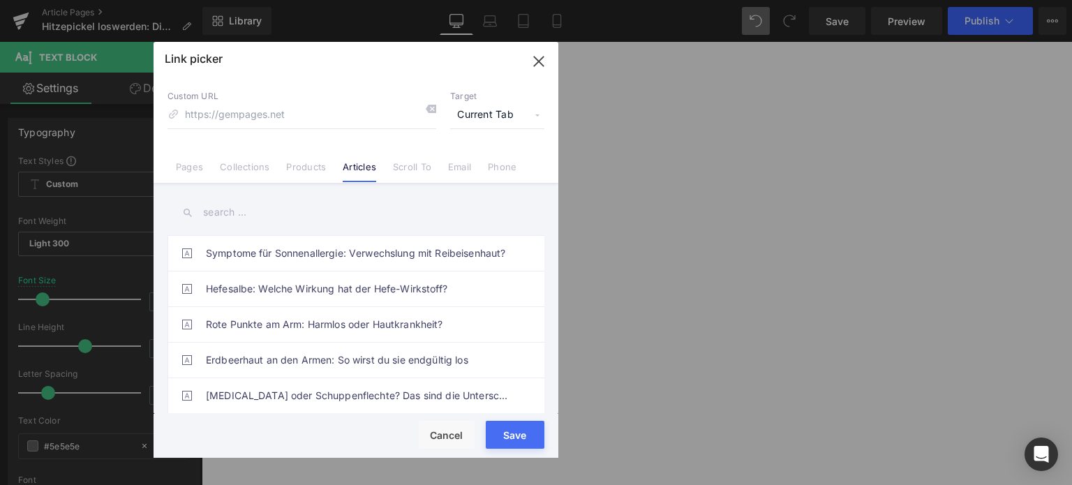
click at [260, 216] on input "text" at bounding box center [356, 212] width 377 height 31
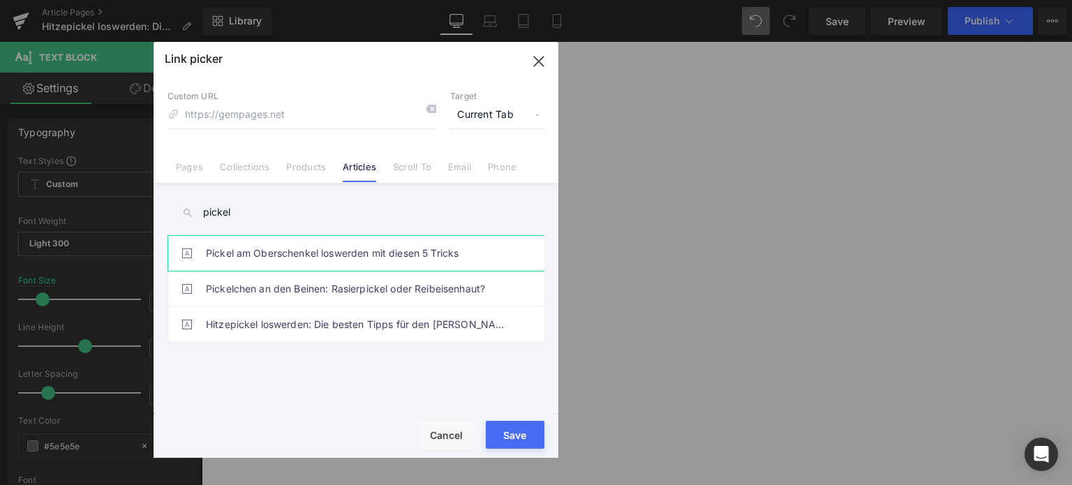
type input "pickel"
click at [335, 265] on link "Pickel am Oberschenkel loswerden mit diesen 5 Tricks" at bounding box center [359, 253] width 307 height 35
type input "/blogs/wissenswertes/pickel-am-oberschenkel-loswerden"
click at [524, 442] on button "Save" at bounding box center [515, 435] width 59 height 28
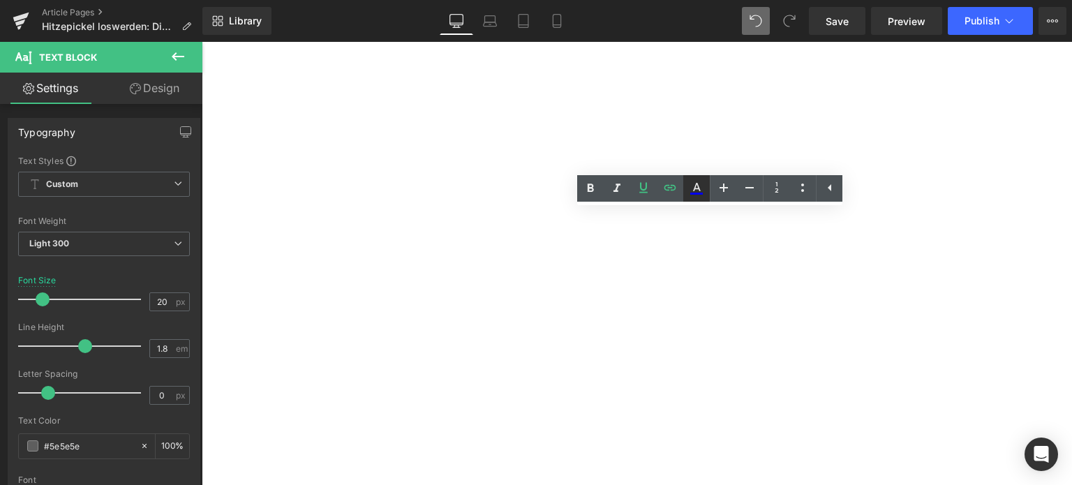
click at [692, 185] on icon at bounding box center [696, 188] width 17 height 17
type input "#0000ee"
type input "100"
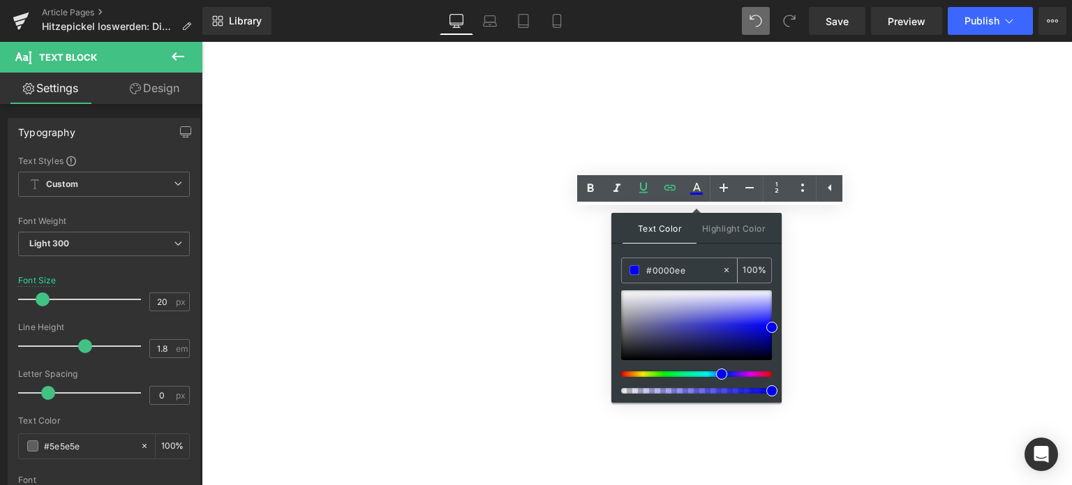
click at [673, 274] on input "#0000ee" at bounding box center [683, 269] width 75 height 15
paste input "0071C1"
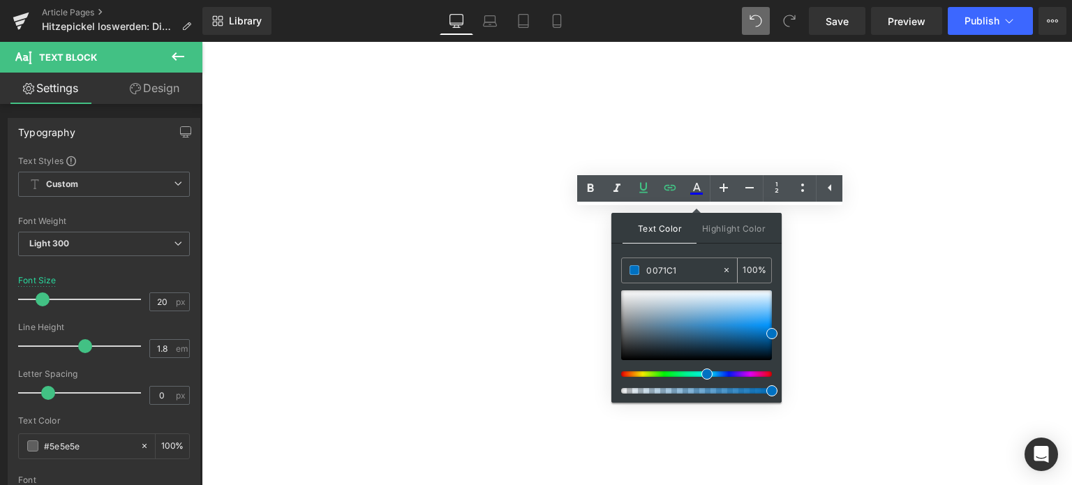
type input "#0071c1"
click at [637, 268] on span at bounding box center [635, 270] width 10 height 10
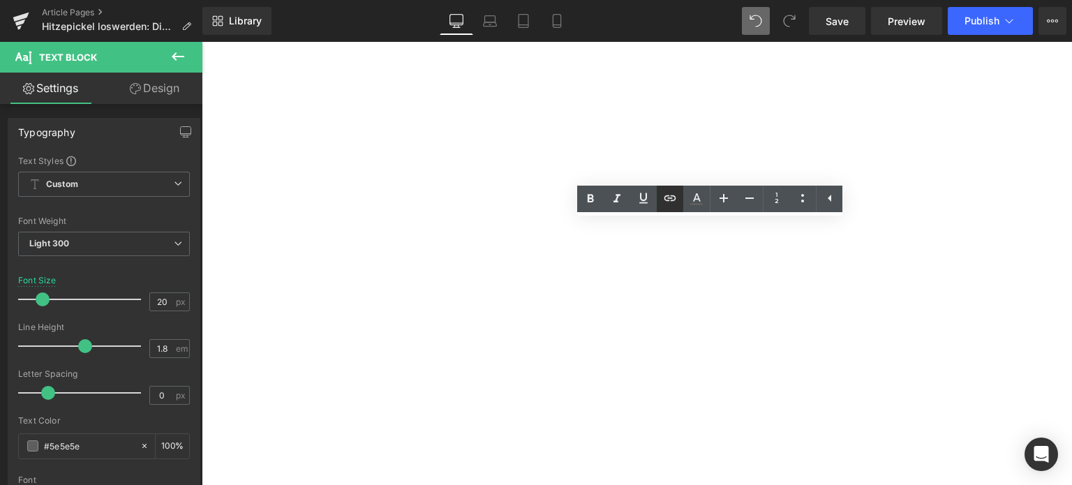
click at [676, 200] on icon at bounding box center [670, 198] width 17 height 17
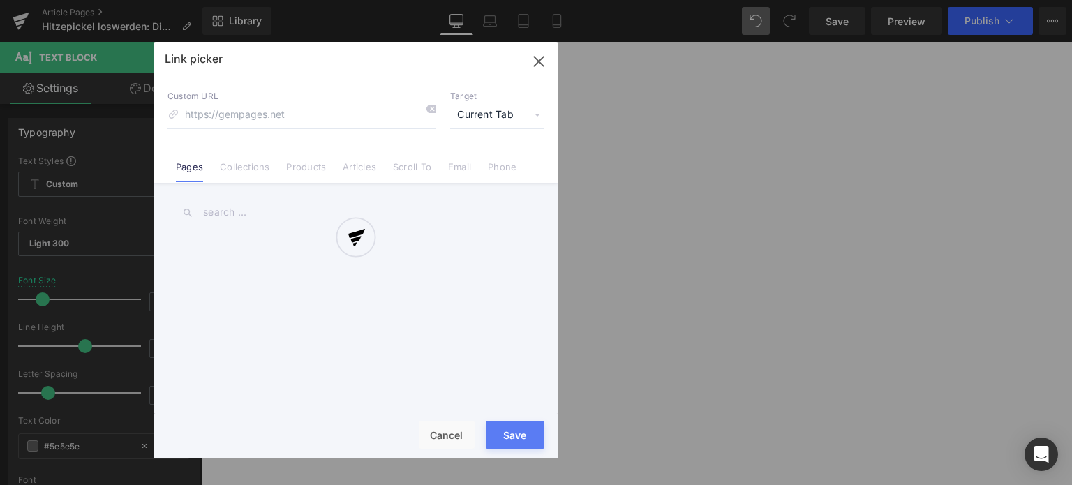
click at [729, 0] on div "Text Color Highlight Color rgba(0, 113, 193, 1) #0071c1 100 % transparent trans…" at bounding box center [536, 0] width 1072 height 0
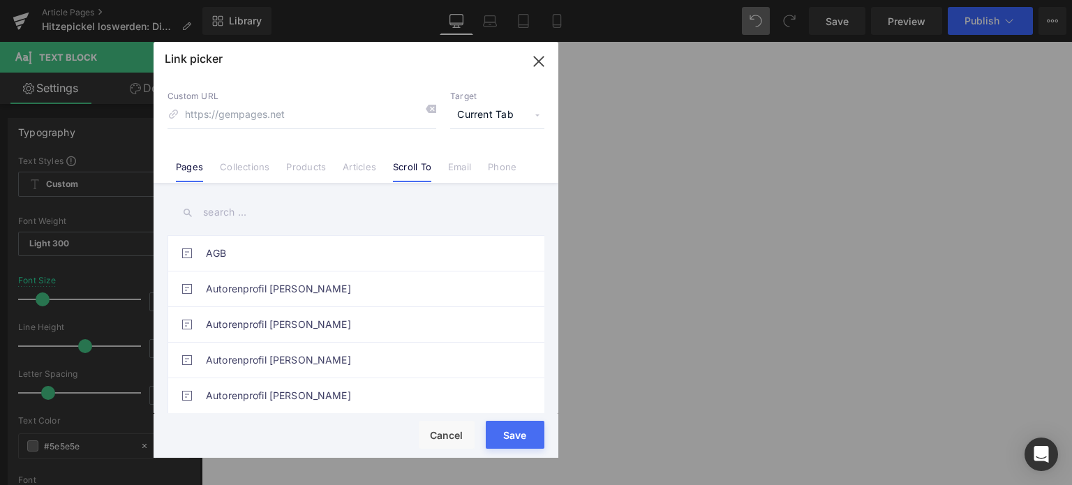
click at [401, 175] on link "Scroll To" at bounding box center [412, 171] width 38 height 21
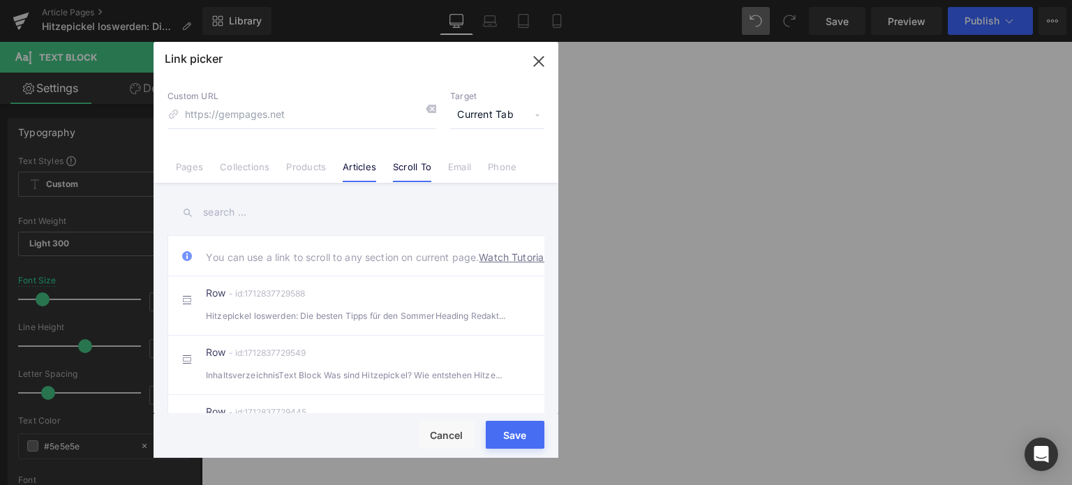
click at [352, 175] on link "Articles" at bounding box center [360, 171] width 34 height 21
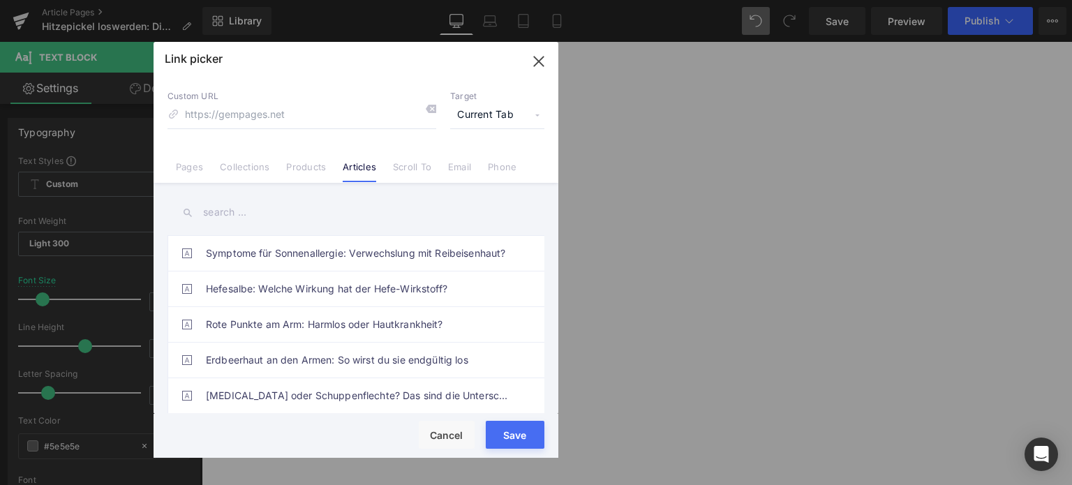
click at [234, 215] on input "text" at bounding box center [356, 212] width 377 height 31
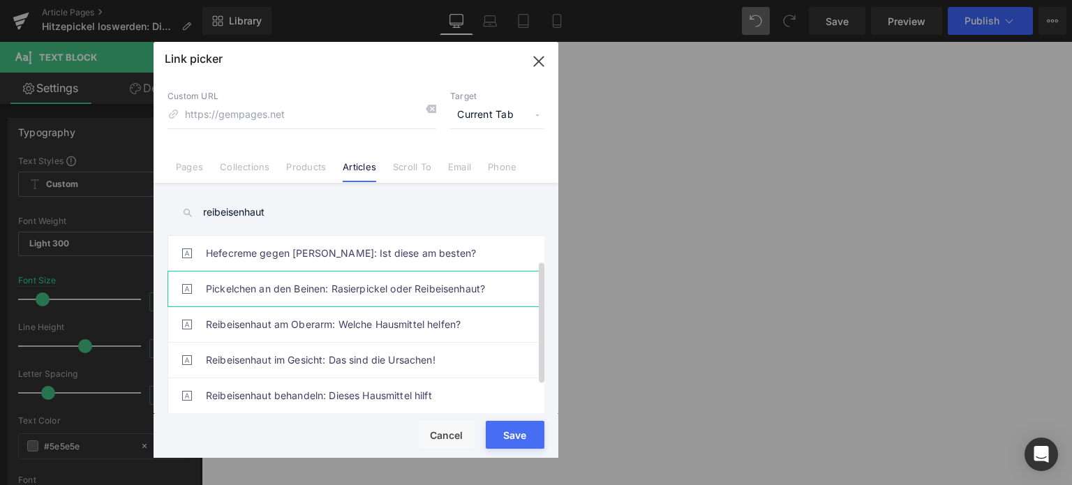
scroll to position [54, 0]
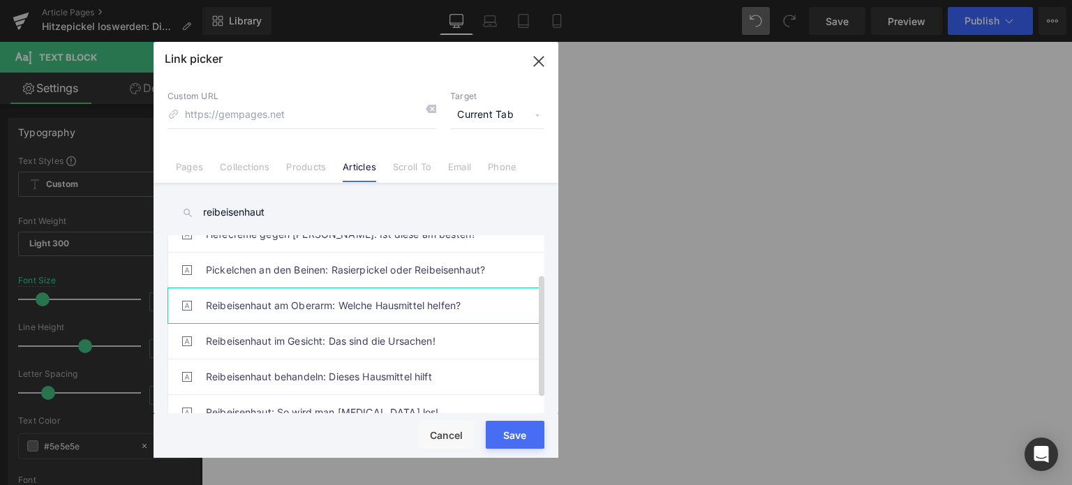
type input "reibeisenhaut"
click at [311, 313] on link "Reibeisenhaut am Oberarm: Welche Hausmittel helfen?" at bounding box center [359, 305] width 307 height 35
type input "/blogs/wissenswertes/reibeisenhaut-oberarm-hausmittel"
click at [512, 440] on button "Save" at bounding box center [515, 435] width 59 height 28
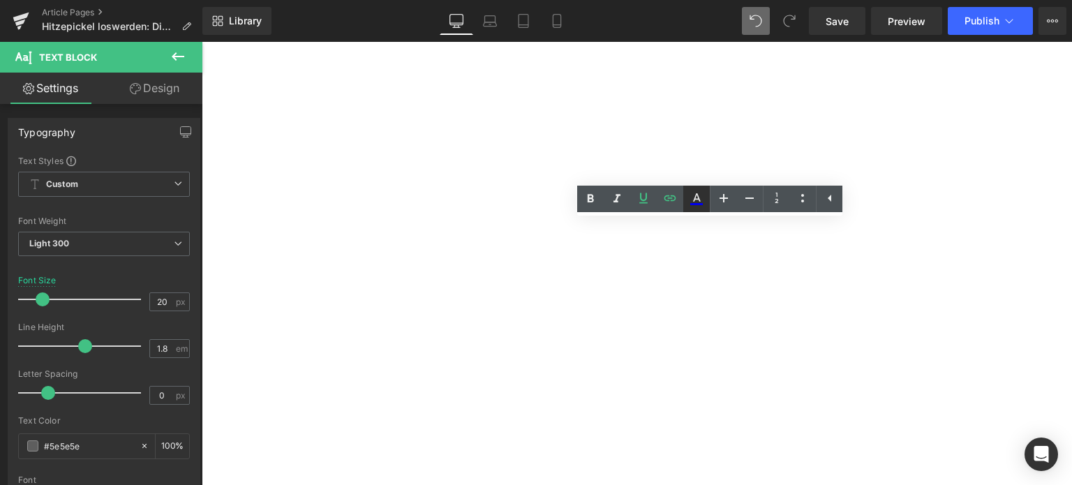
click at [695, 203] on icon at bounding box center [696, 204] width 13 height 2
type input "#0000ee"
type input "100"
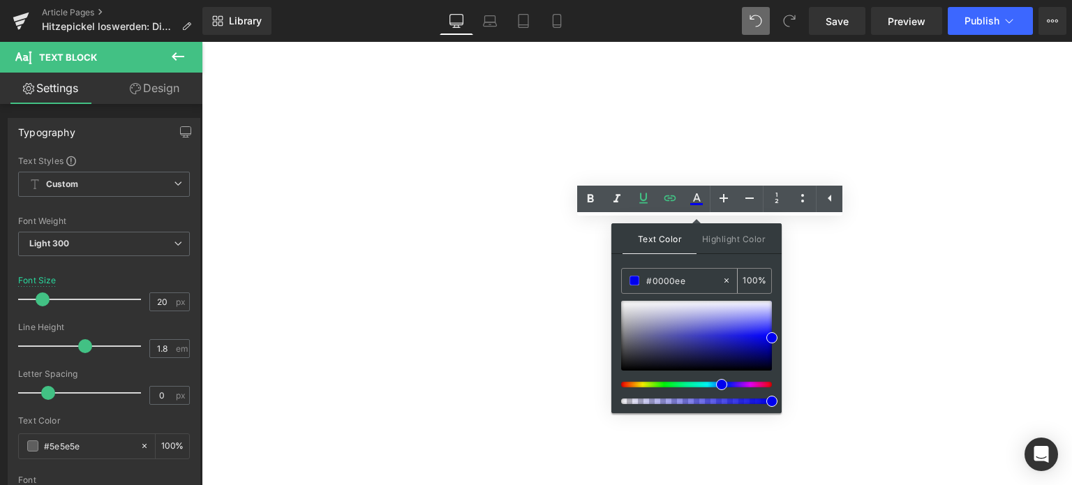
click at [662, 280] on input "#0000ee" at bounding box center [683, 280] width 75 height 15
click at [662, 281] on input "#0000ee" at bounding box center [683, 280] width 75 height 15
click at [663, 281] on input "#0000ee" at bounding box center [683, 280] width 75 height 15
paste input "71C100"
type input "#000071C100ee"
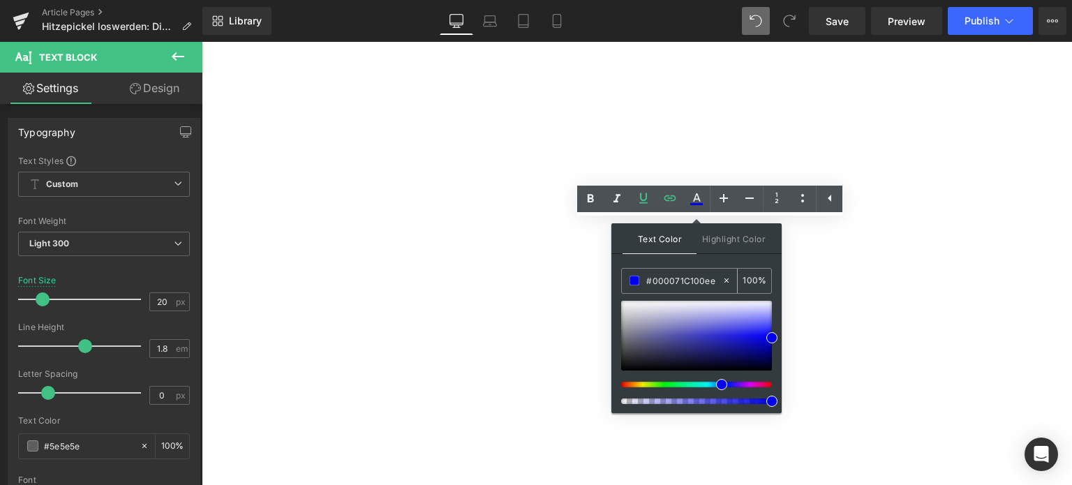
type input "0"
click at [691, 276] on input "#000071C100ee" at bounding box center [683, 280] width 75 height 15
paste input "0071C1"
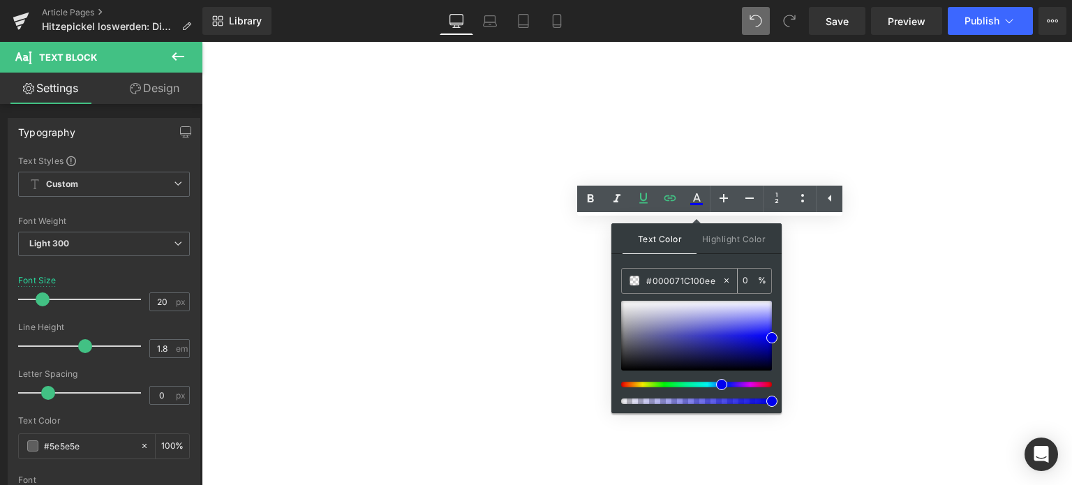
type input "0071C1"
type input "100"
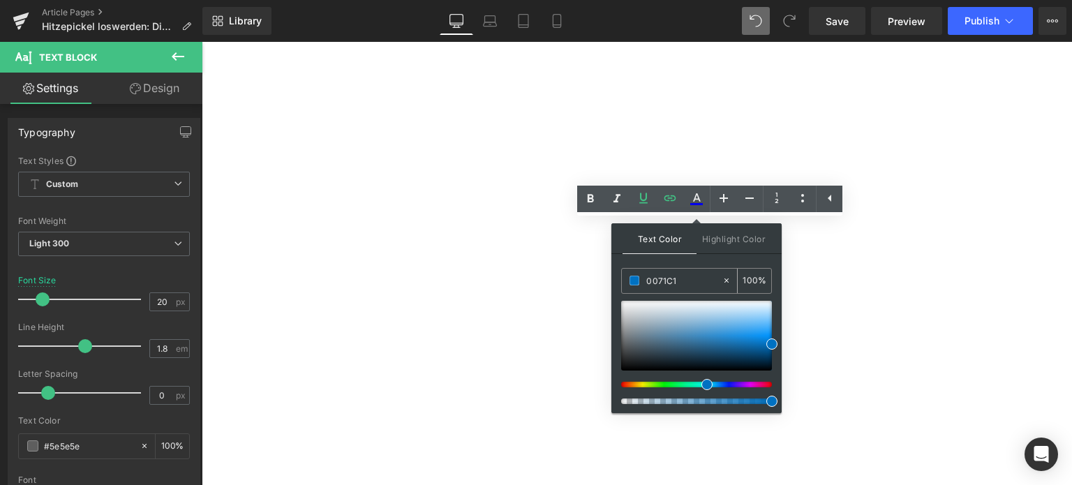
type input "#0071c1"
click at [637, 280] on span at bounding box center [635, 281] width 10 height 10
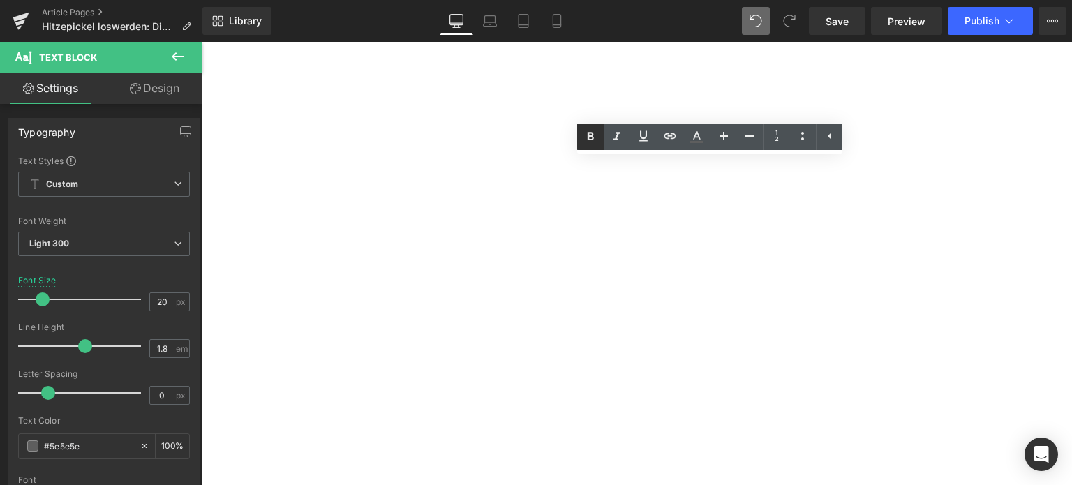
click at [594, 142] on icon at bounding box center [590, 136] width 17 height 17
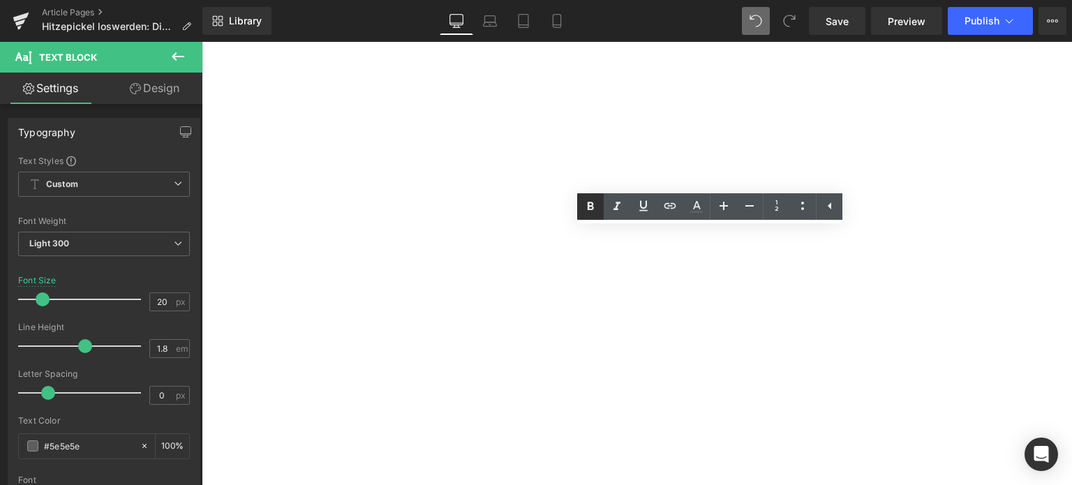
click at [584, 209] on icon at bounding box center [590, 206] width 17 height 17
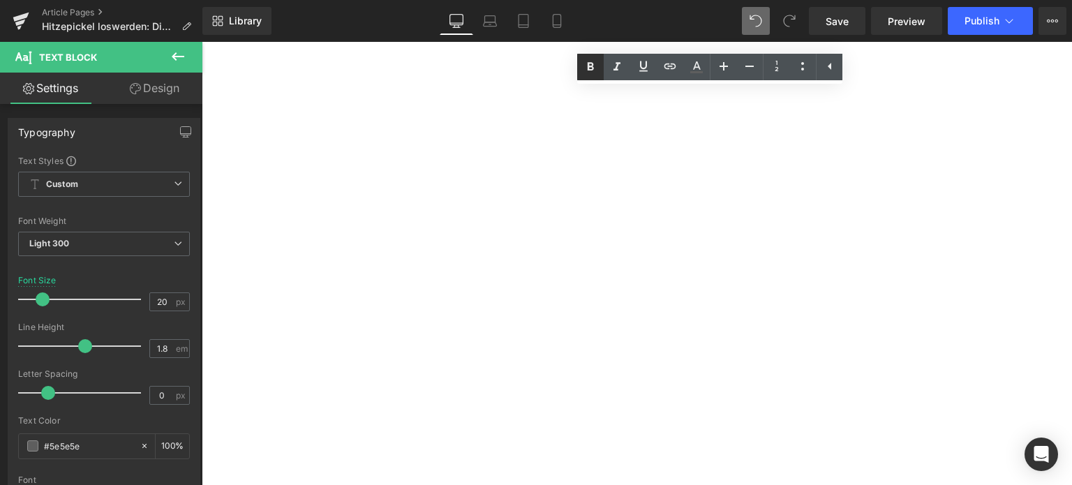
click at [586, 72] on icon at bounding box center [590, 67] width 17 height 17
click at [592, 73] on icon at bounding box center [590, 67] width 17 height 17
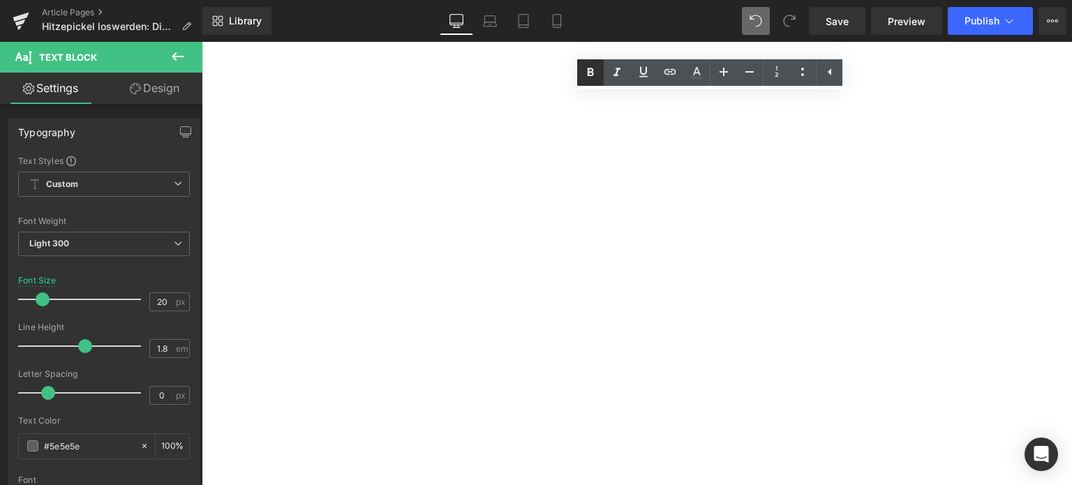
click at [584, 80] on icon at bounding box center [590, 72] width 17 height 17
click at [581, 80] on link at bounding box center [590, 72] width 27 height 27
click at [586, 77] on icon at bounding box center [590, 72] width 17 height 17
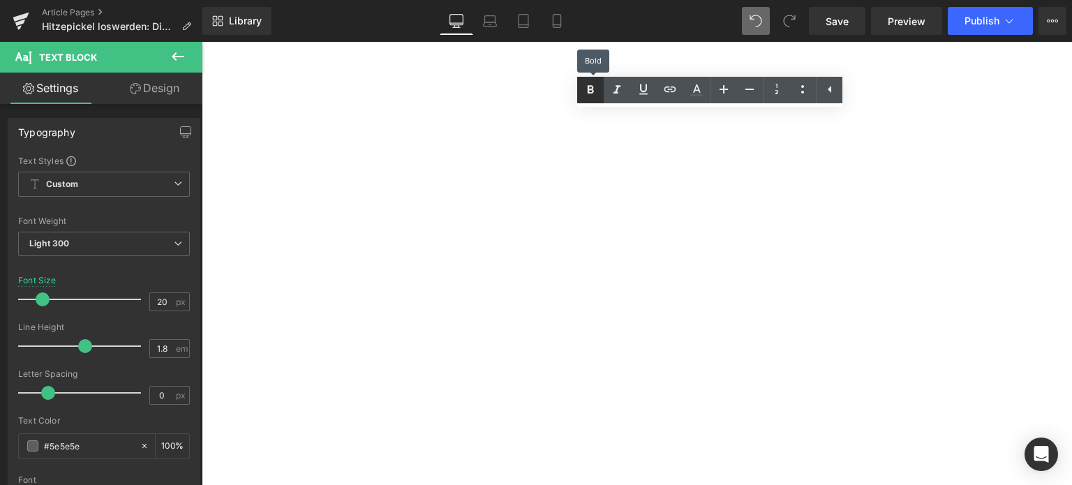
click at [595, 87] on icon at bounding box center [590, 90] width 17 height 17
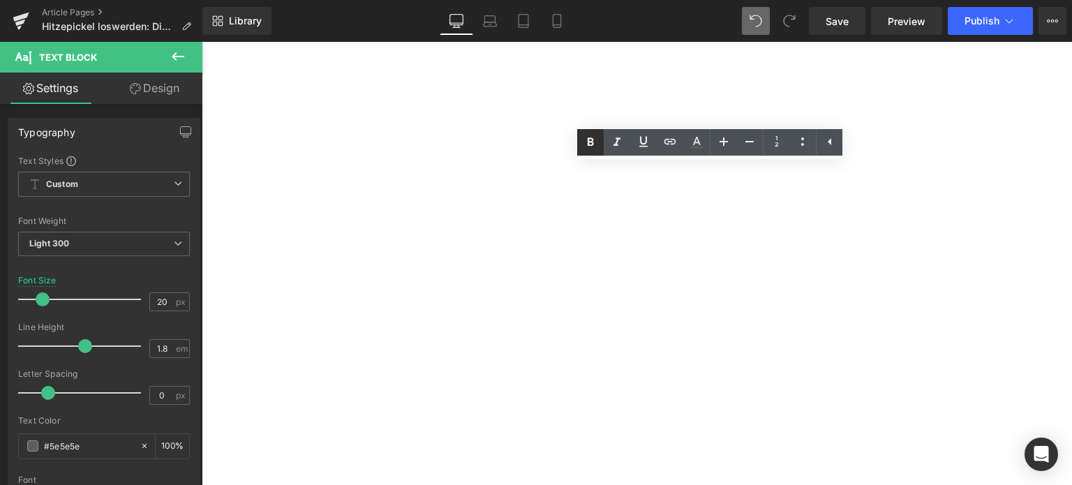
click at [591, 139] on icon at bounding box center [591, 142] width 6 height 8
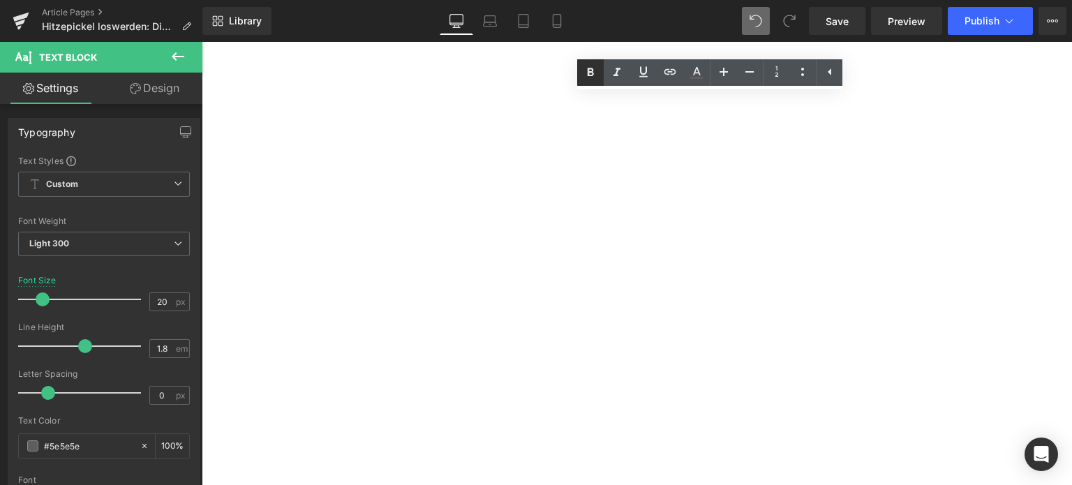
click at [595, 74] on icon at bounding box center [590, 72] width 17 height 17
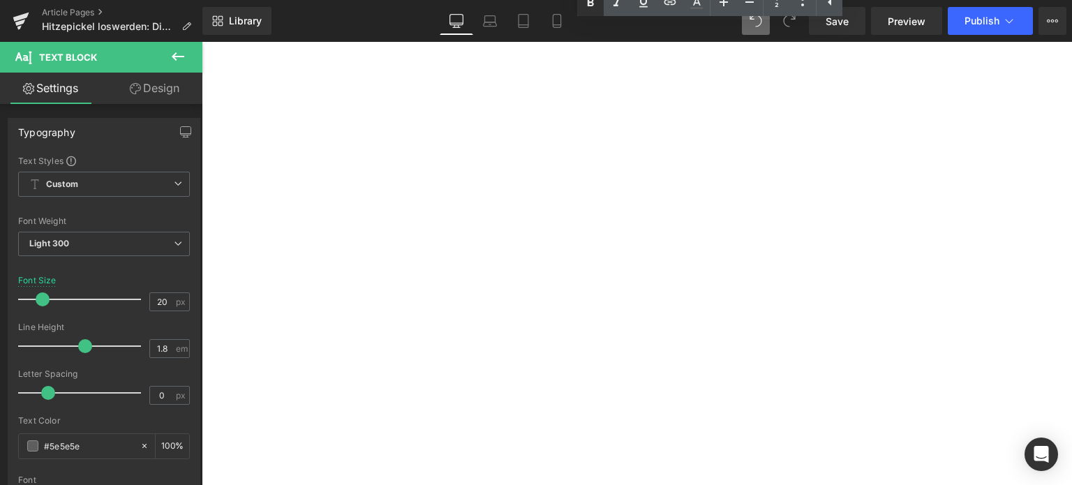
click at [592, 8] on icon at bounding box center [590, 2] width 17 height 17
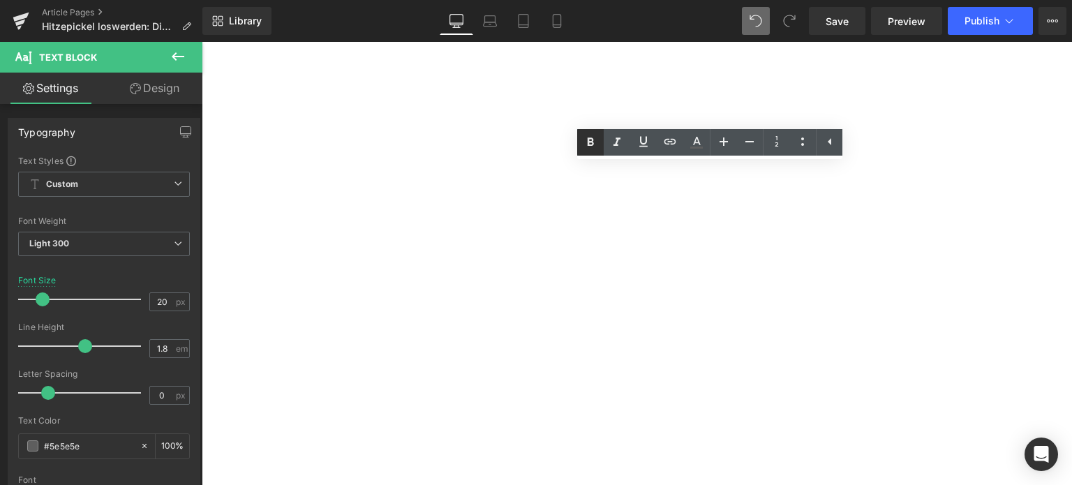
click at [589, 148] on icon at bounding box center [590, 142] width 17 height 17
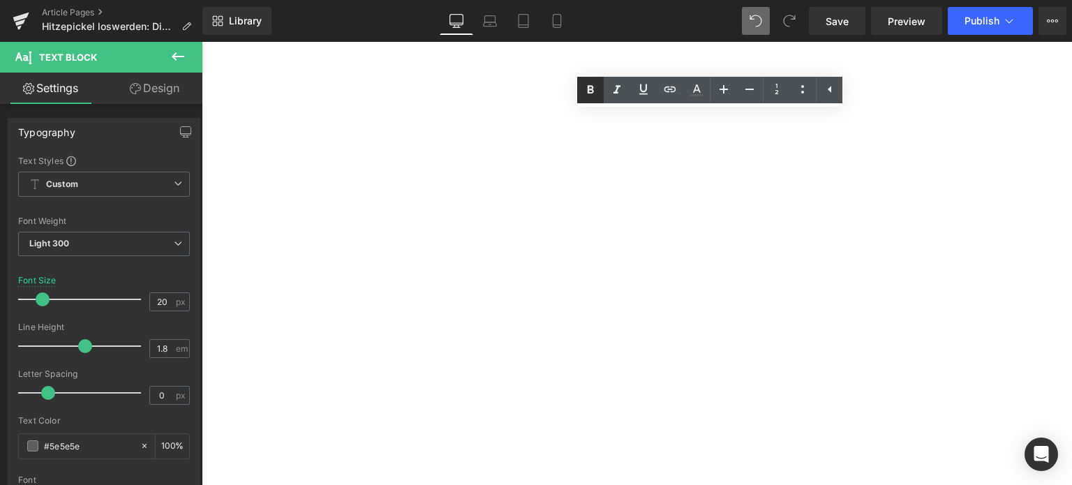
click at [586, 98] on icon at bounding box center [590, 90] width 17 height 17
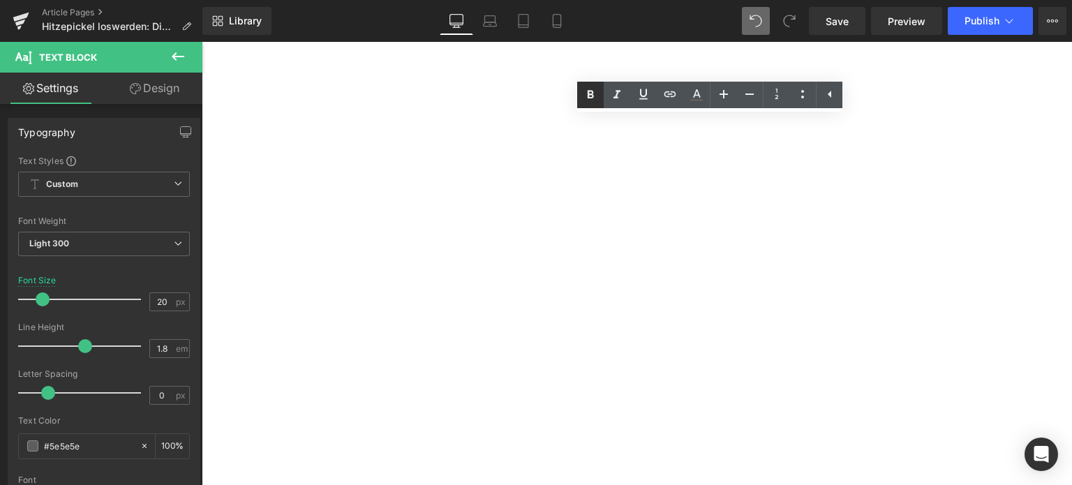
click at [593, 103] on icon at bounding box center [590, 95] width 17 height 17
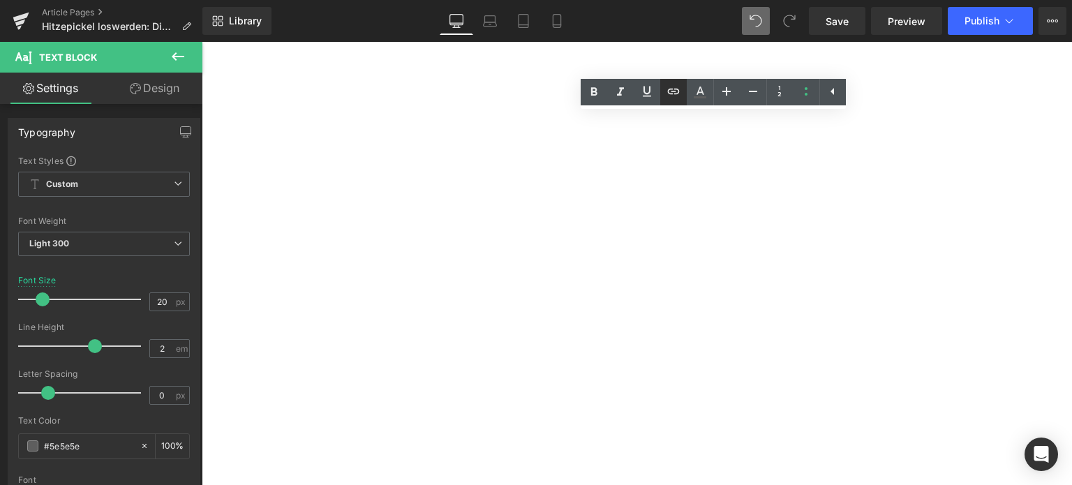
click at [673, 92] on icon at bounding box center [673, 91] width 17 height 17
click at [727, 0] on div "Text Color Highlight Color rgba(0, 113, 193, 1) #0071c1 100 % transparent trans…" at bounding box center [536, 0] width 1072 height 0
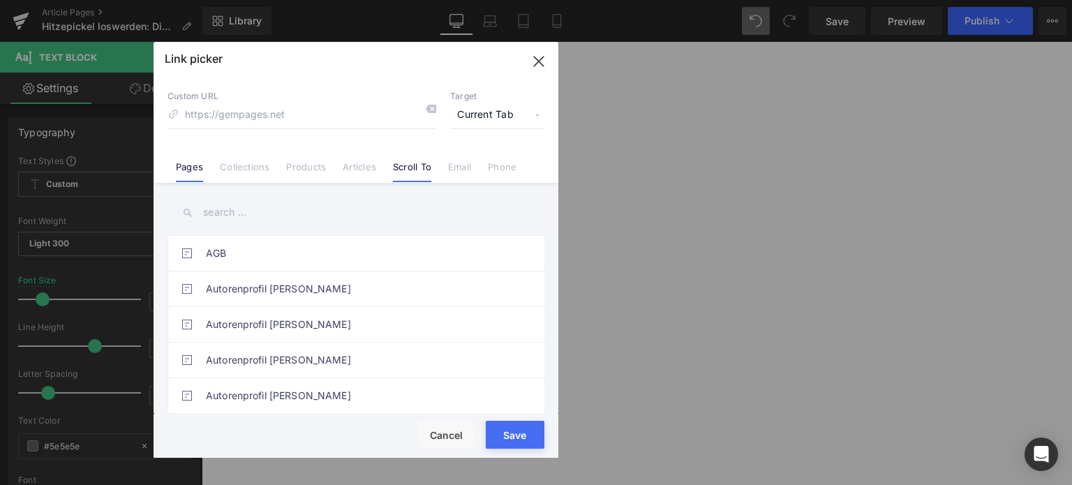
click at [413, 174] on link "Scroll To" at bounding box center [412, 171] width 38 height 21
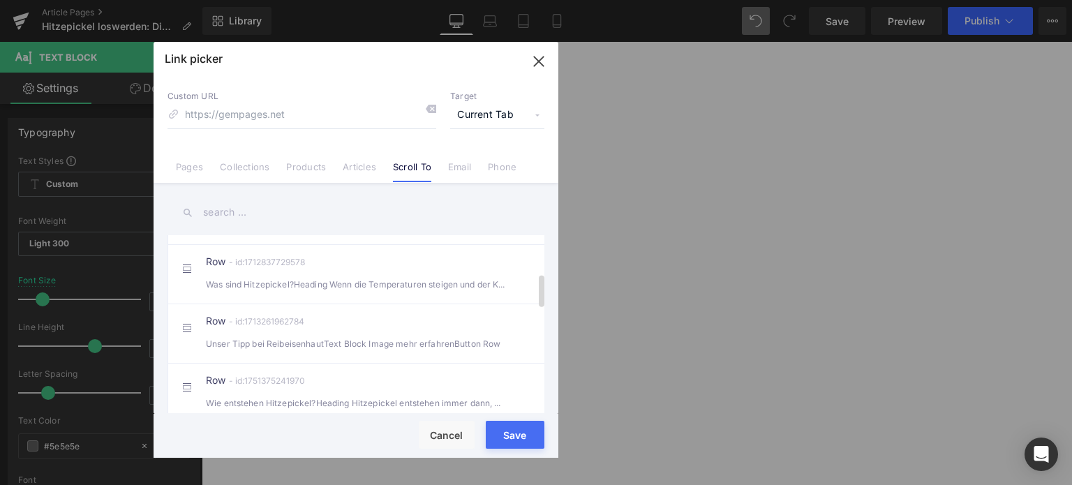
scroll to position [140, 0]
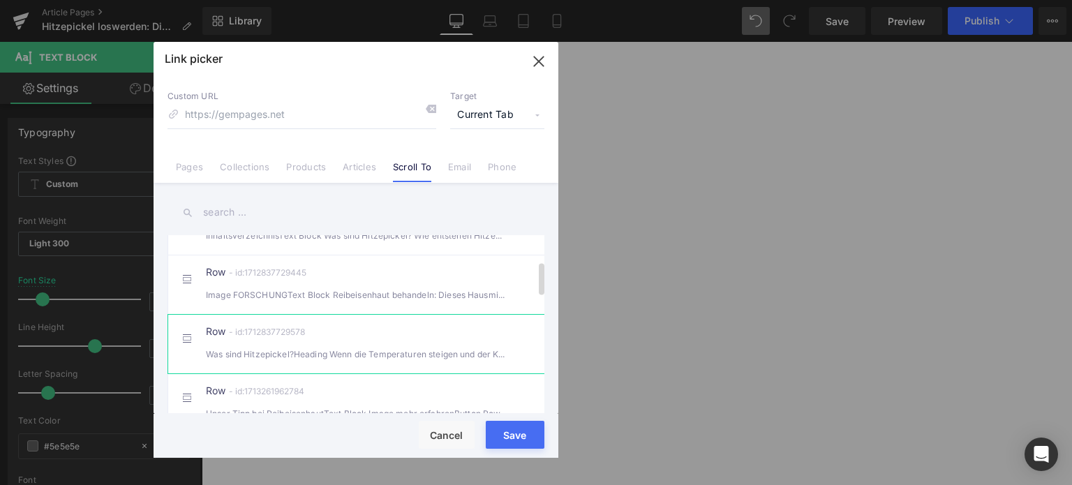
click at [282, 351] on div "Row - id:1712837729578 Was sind Hitzepickel?Heading Wenn die Temperaturen steig…" at bounding box center [377, 344] width 343 height 35
type input "#r-1712837729578"
click at [523, 439] on button "Save" at bounding box center [515, 435] width 59 height 28
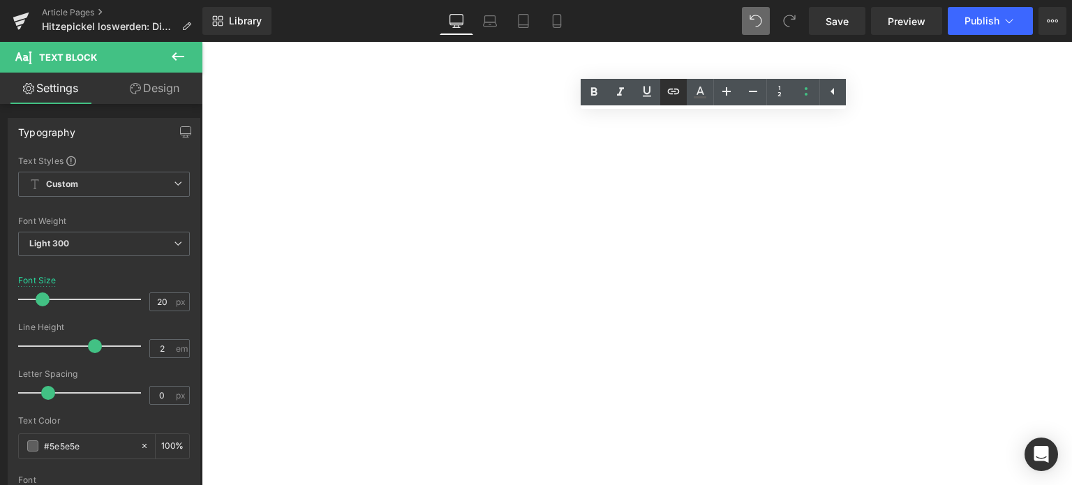
click at [673, 94] on icon at bounding box center [673, 91] width 17 height 17
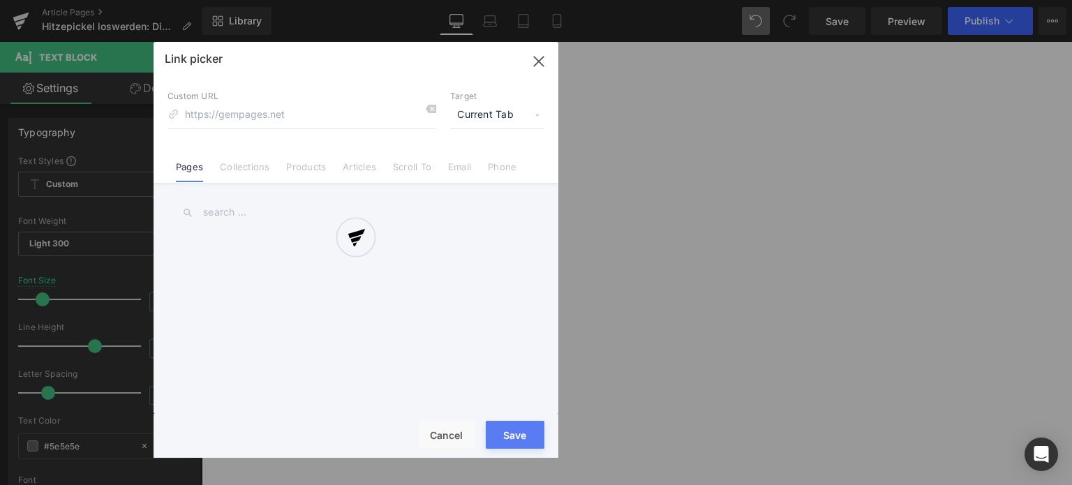
click at [743, 0] on div "Text Color Highlight Color rgba(0, 113, 193, 1) #0071c1 100 % transparent trans…" at bounding box center [536, 0] width 1072 height 0
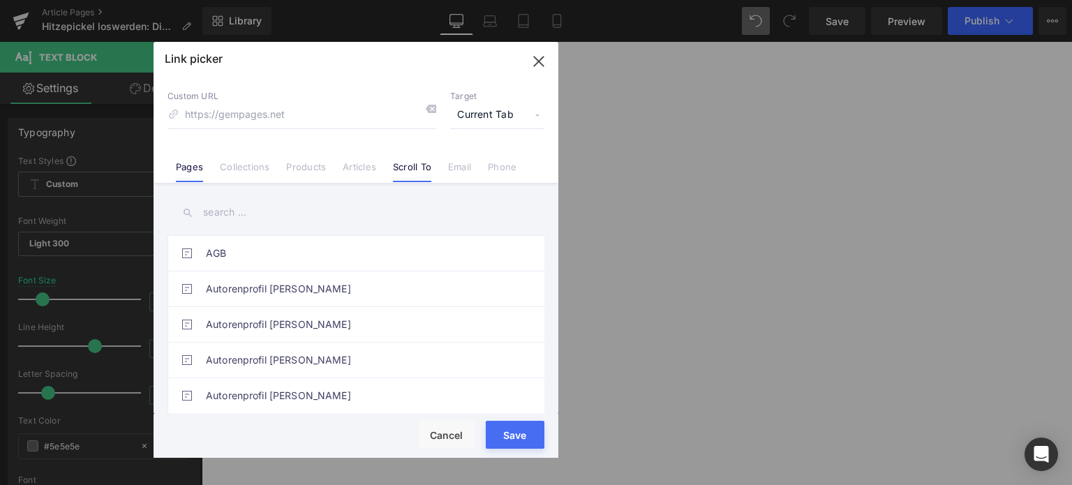
click at [420, 170] on link "Scroll To" at bounding box center [412, 171] width 38 height 21
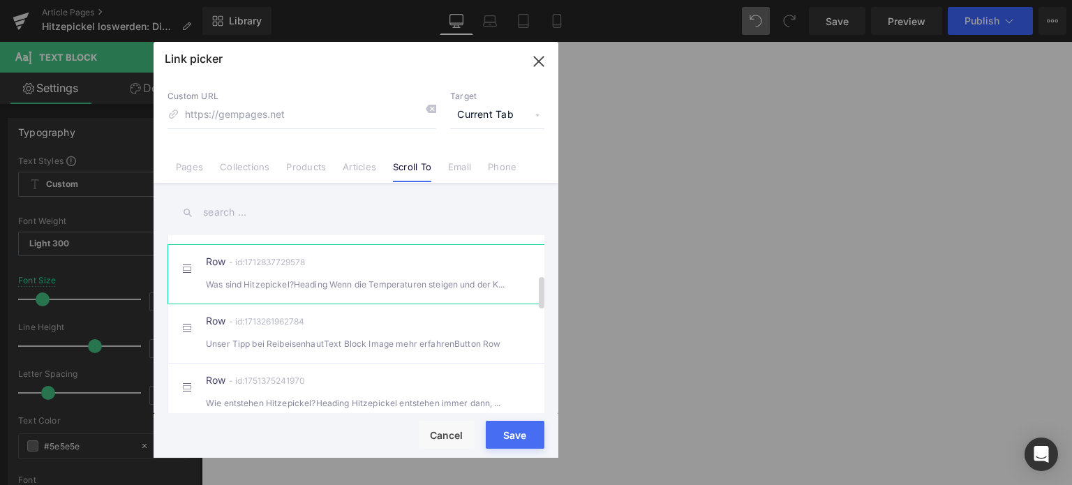
scroll to position [279, 0]
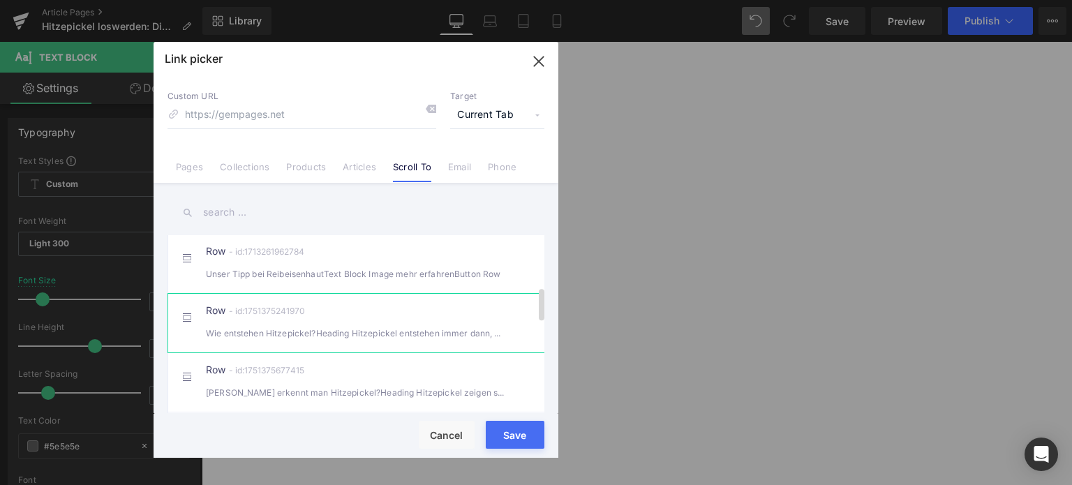
click at [302, 340] on div "Wie entstehen Hitzepickel?Heading Hitzepickel entstehen immer dann, wenn die" at bounding box center [356, 333] width 300 height 15
type input "#r-1751375241970"
drag, startPoint x: 510, startPoint y: 438, endPoint x: 518, endPoint y: 429, distance: 11.8
click at [510, 438] on button "Save" at bounding box center [515, 435] width 59 height 28
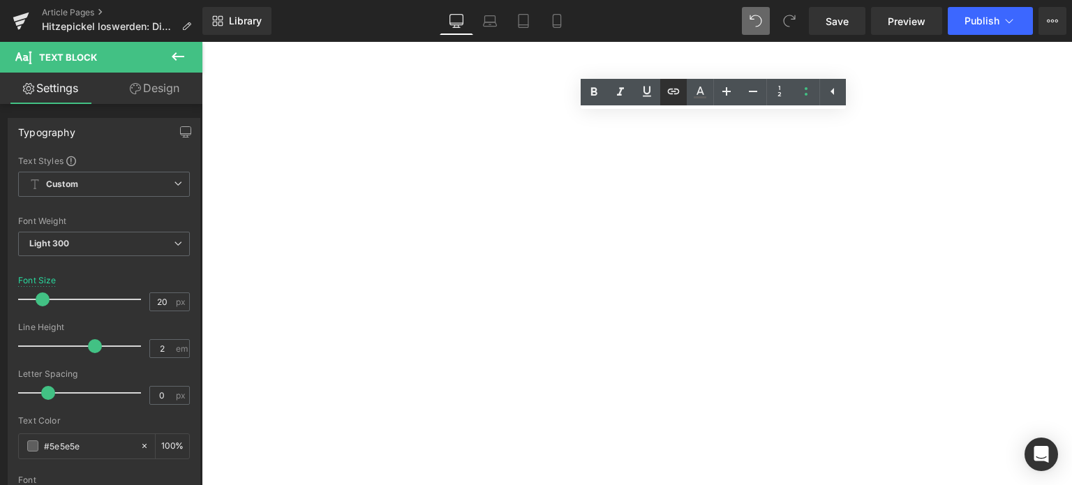
click at [677, 98] on icon at bounding box center [673, 91] width 17 height 17
click at [762, 0] on div "Text Color Highlight Color rgba(0, 113, 193, 1) #0071c1 100 % transparent trans…" at bounding box center [536, 0] width 1072 height 0
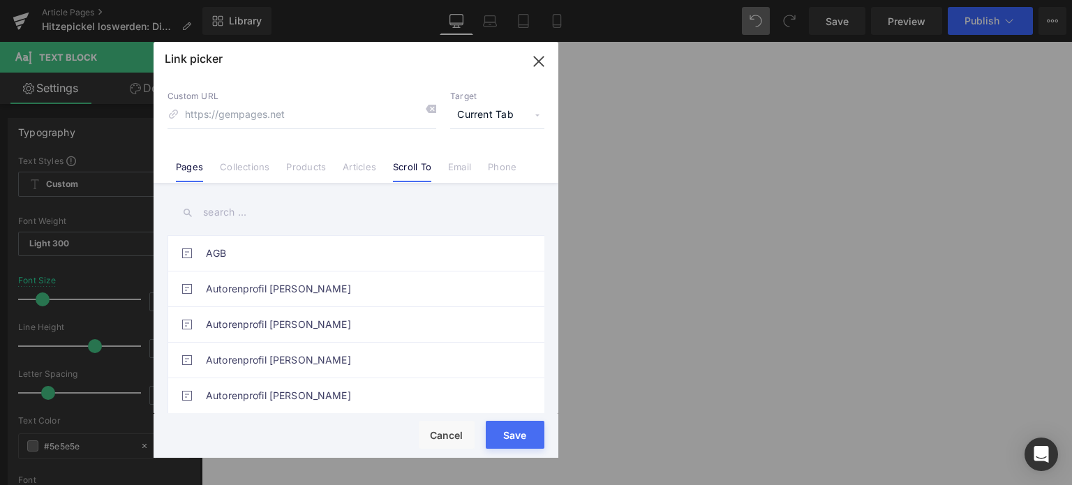
click at [405, 167] on link "Scroll To" at bounding box center [412, 171] width 38 height 21
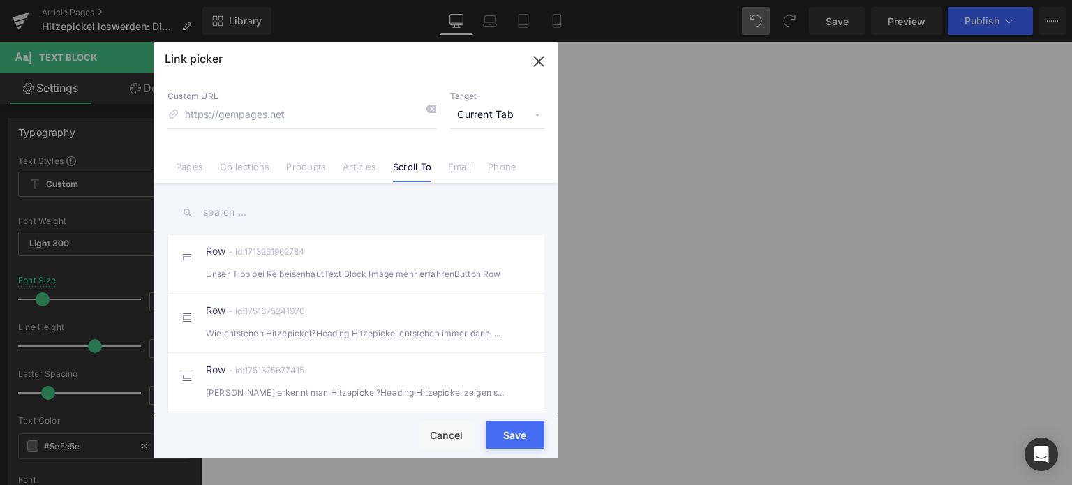
scroll to position [349, 0]
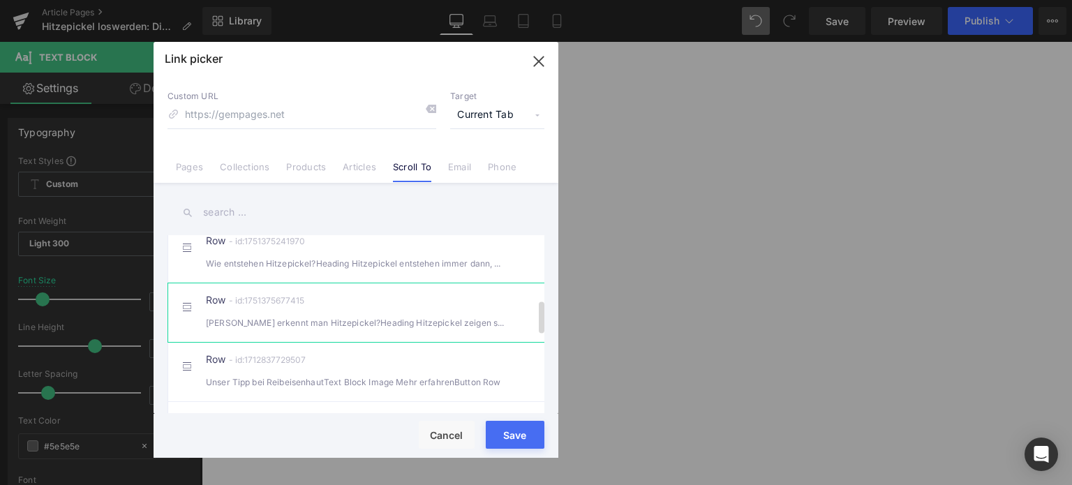
click at [277, 330] on div "[PERSON_NAME] erkennt man Hitzepickel?Heading Hitzepickel zeigen sich meist in …" at bounding box center [356, 323] width 300 height 15
type input "#r-1751375677415"
click at [521, 440] on button "Save" at bounding box center [515, 435] width 59 height 28
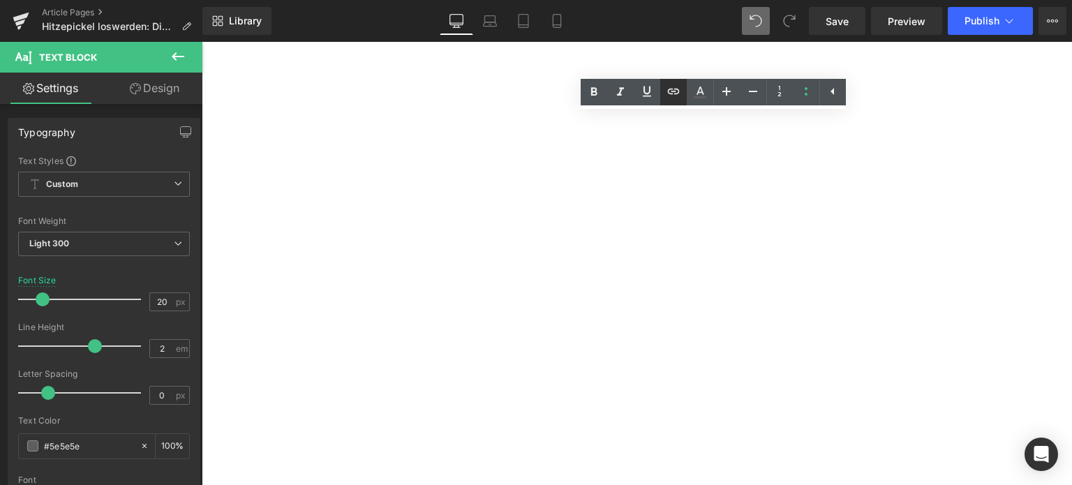
click at [673, 94] on icon at bounding box center [673, 91] width 17 height 17
click at [779, 0] on div "Text Color Highlight Color rgba(0, 113, 193, 1) #0071c1 100 % transparent trans…" at bounding box center [536, 0] width 1072 height 0
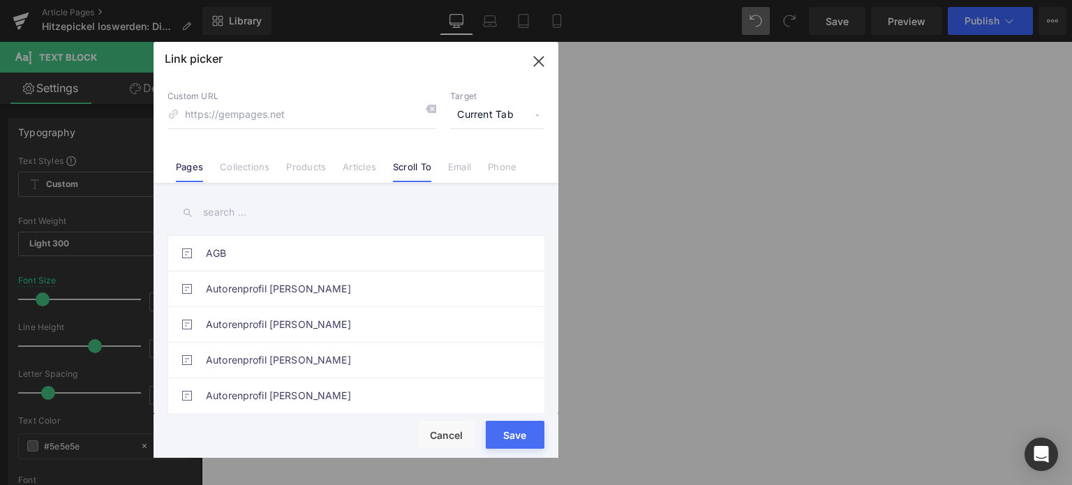
click at [396, 164] on link "Scroll To" at bounding box center [412, 171] width 38 height 21
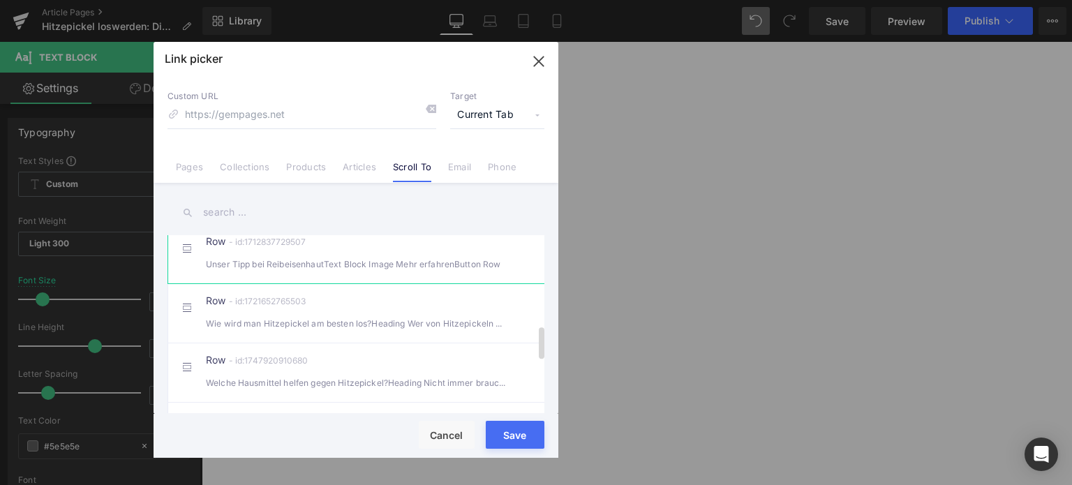
scroll to position [489, 0]
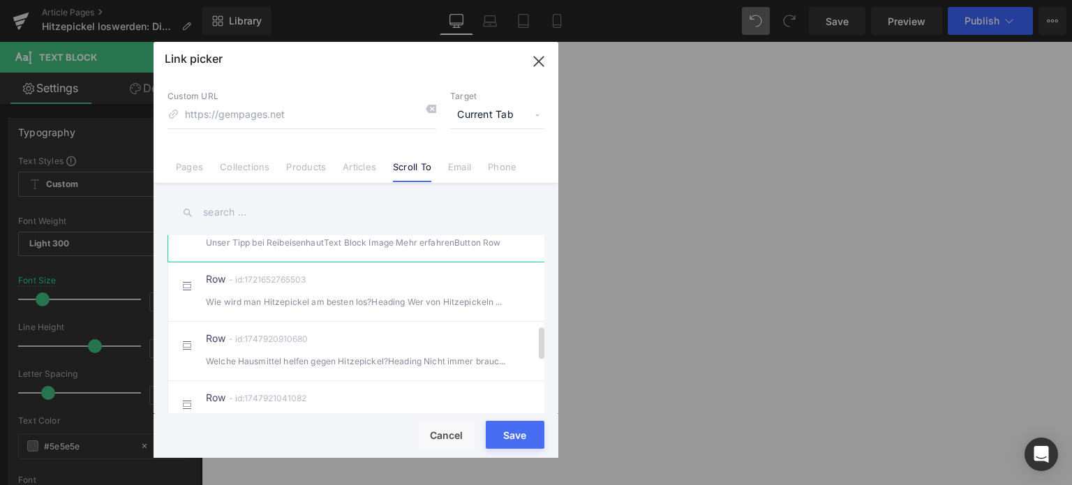
click at [296, 321] on li "Row - id:1721652765503 Wie wird man Hitzepickel am besten los?Heading Wer von H…" at bounding box center [359, 291] width 383 height 59
type input "#r-1721652765503"
click at [518, 443] on button "Save" at bounding box center [515, 435] width 59 height 28
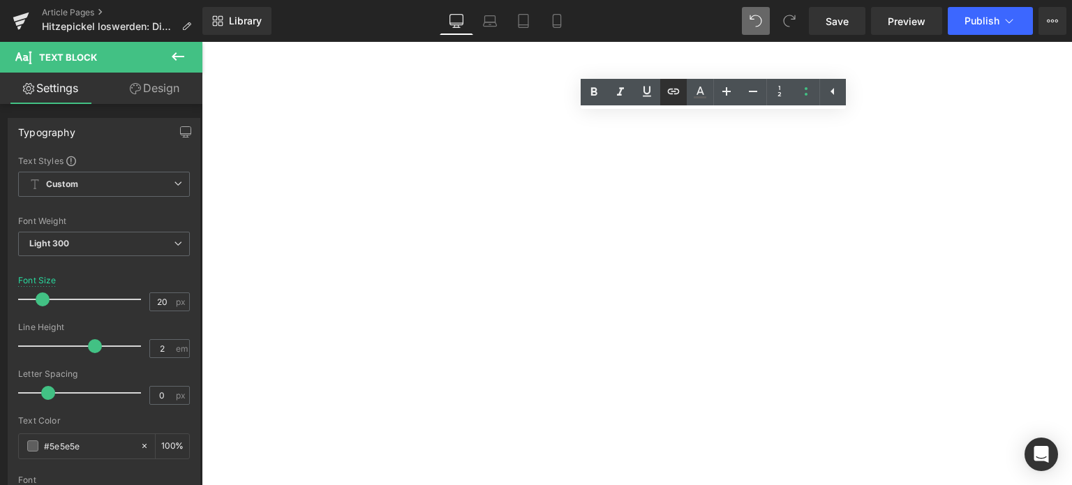
click at [677, 100] on icon at bounding box center [673, 91] width 17 height 17
click at [790, 0] on div "Text Color Highlight Color rgba(0, 113, 193, 1) #0071c1 100 % transparent trans…" at bounding box center [536, 0] width 1072 height 0
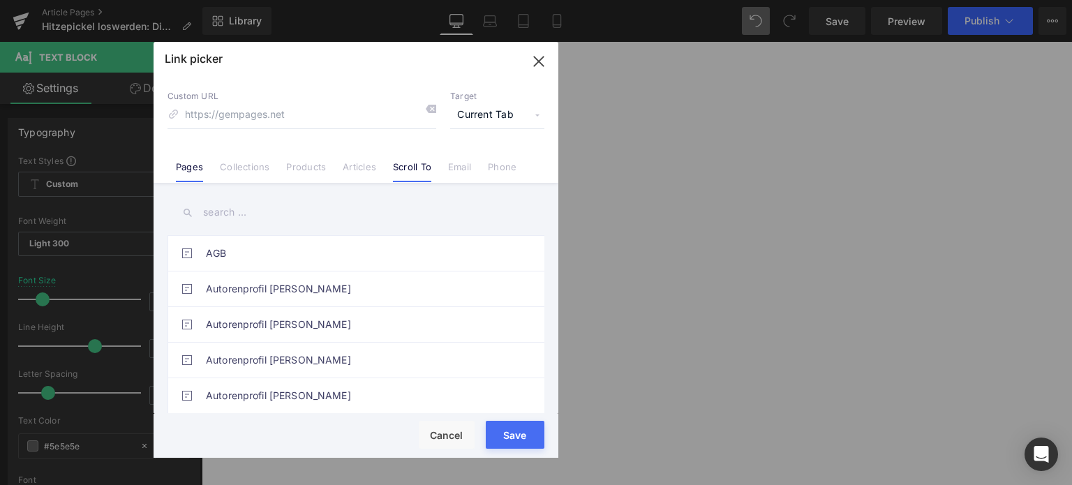
click at [408, 167] on link "Scroll To" at bounding box center [412, 171] width 38 height 21
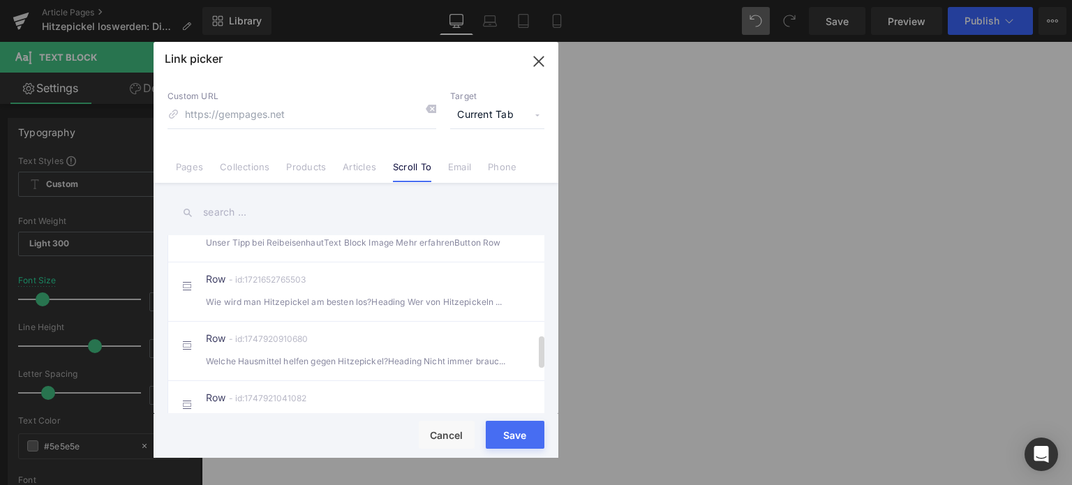
scroll to position [558, 0]
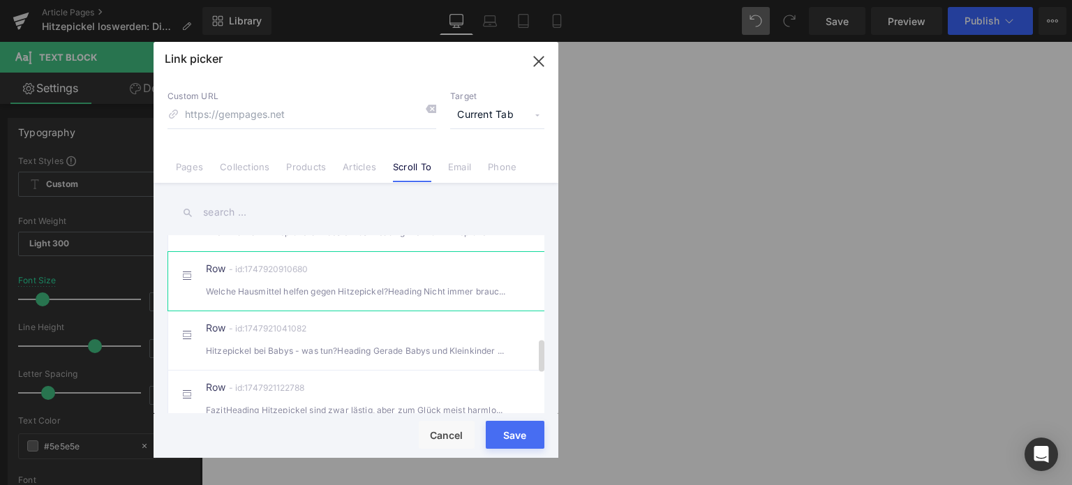
click at [268, 299] on div "Welche Hausmittel helfen gegen Hitzepickel?Heading Nicht immer braucht es Cre" at bounding box center [356, 291] width 300 height 15
type input "#r-1747920910680"
click at [507, 445] on button "Save" at bounding box center [515, 435] width 59 height 28
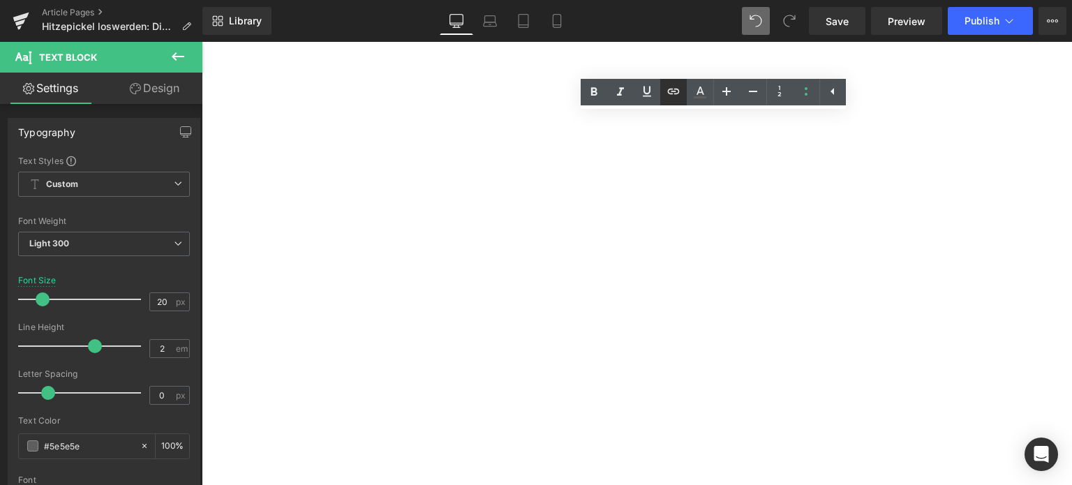
click at [678, 98] on icon at bounding box center [673, 91] width 17 height 17
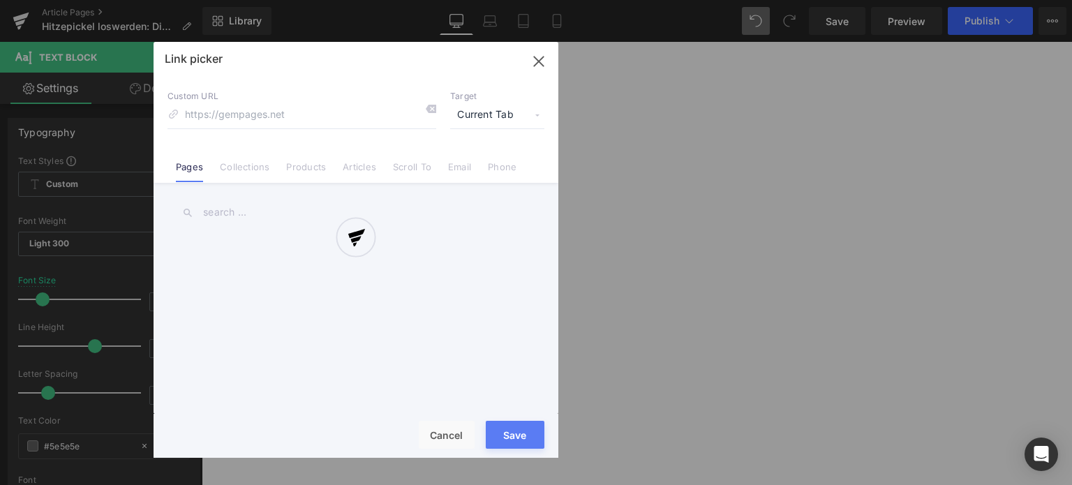
click at [759, 0] on div "Text Color Highlight Color rgba(0, 113, 193, 1) #0071c1 100 % transparent trans…" at bounding box center [536, 0] width 1072 height 0
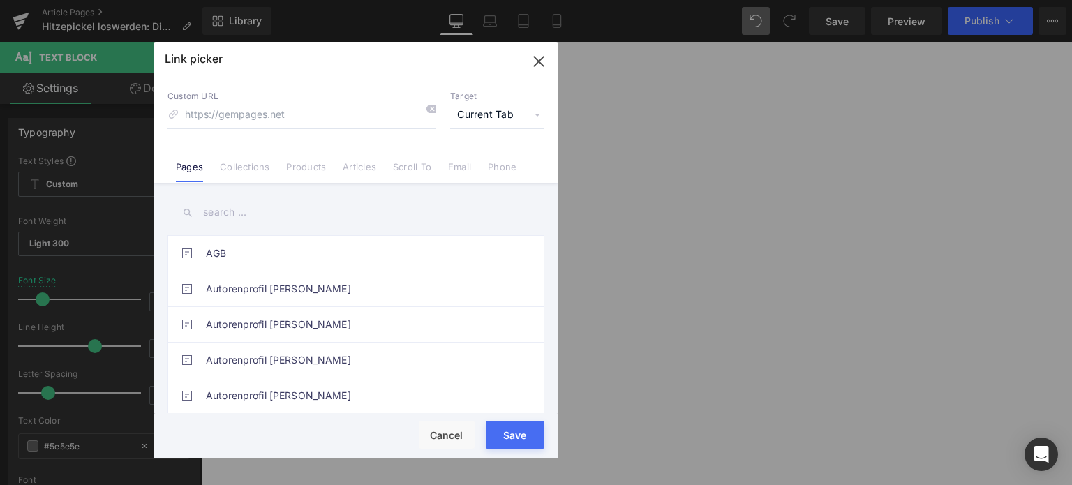
click at [405, 172] on link "Scroll To" at bounding box center [412, 171] width 38 height 21
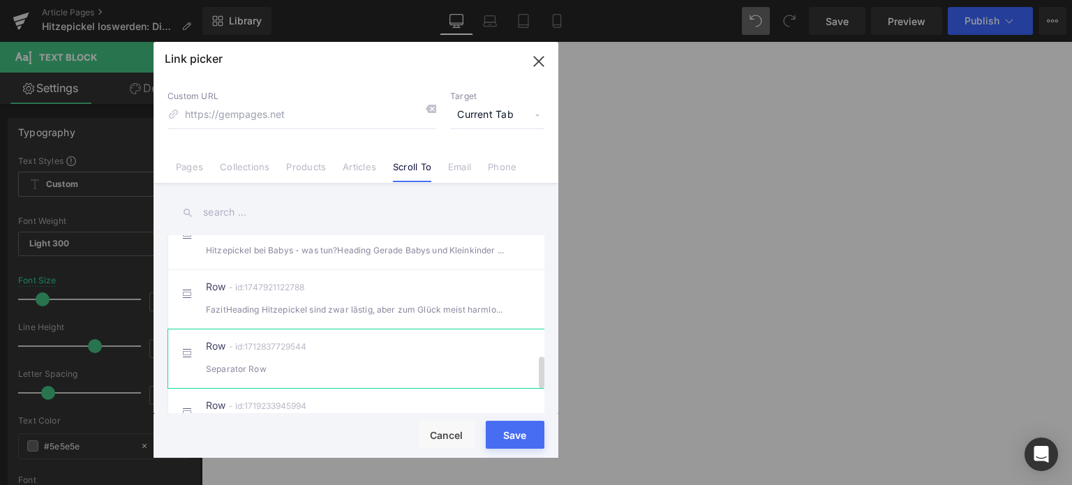
scroll to position [628, 0]
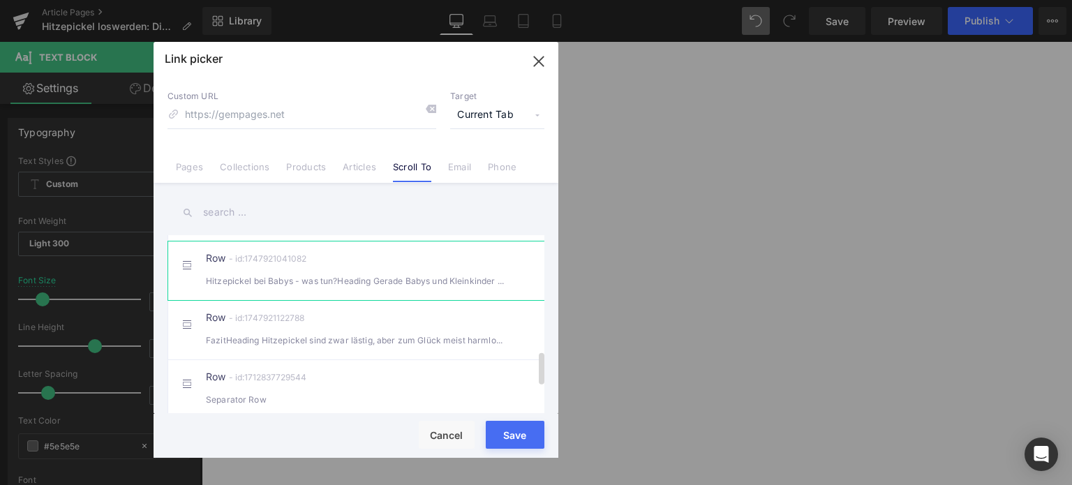
click at [283, 288] on div "Hitzepickel bei Babys - was tun?Heading Gerade Babys und Kleinkinder sind bes" at bounding box center [356, 281] width 300 height 15
type input "#r-1747921041082"
click at [521, 441] on button "Save" at bounding box center [515, 435] width 59 height 28
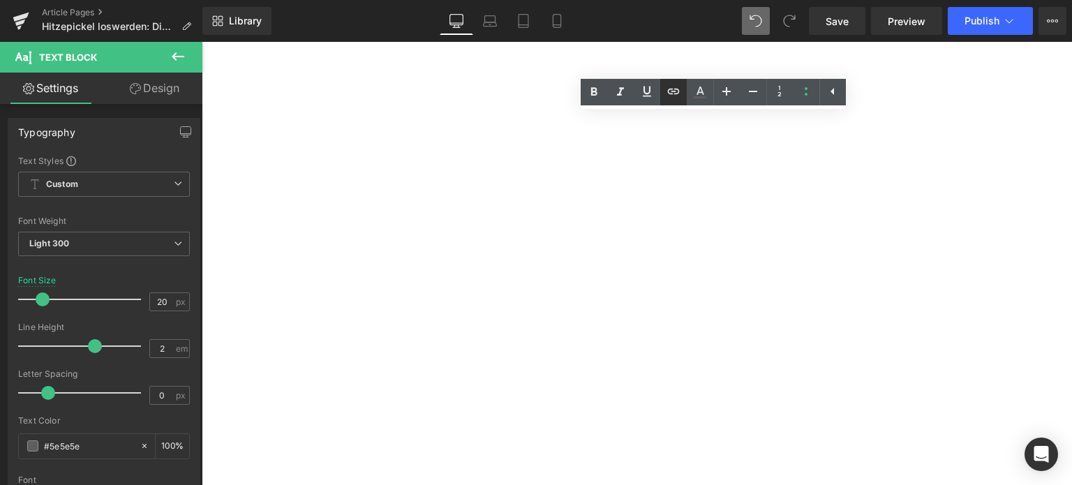
click at [677, 90] on icon at bounding box center [673, 91] width 17 height 17
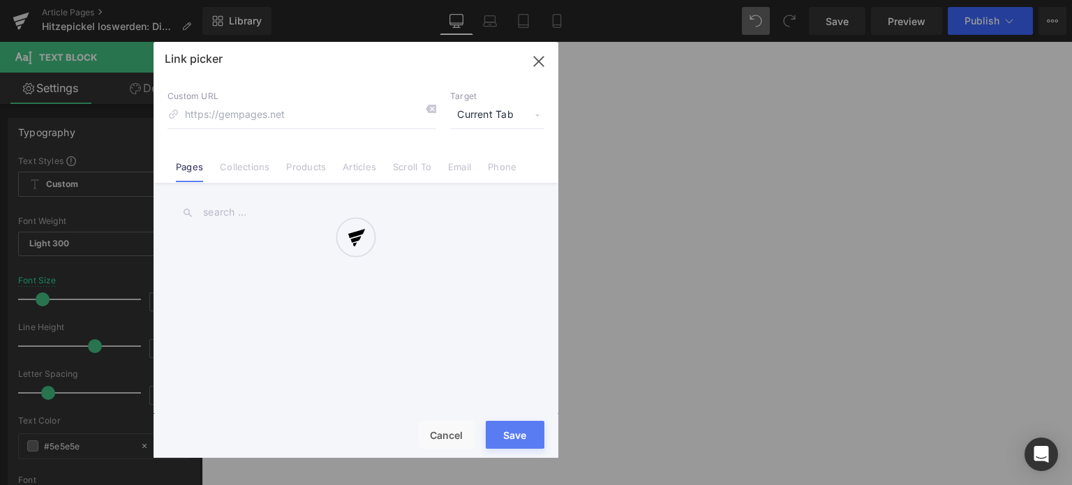
click at [701, 0] on div "Text Color Highlight Color rgba(0, 113, 193, 1) #0071c1 100 % transparent trans…" at bounding box center [536, 0] width 1072 height 0
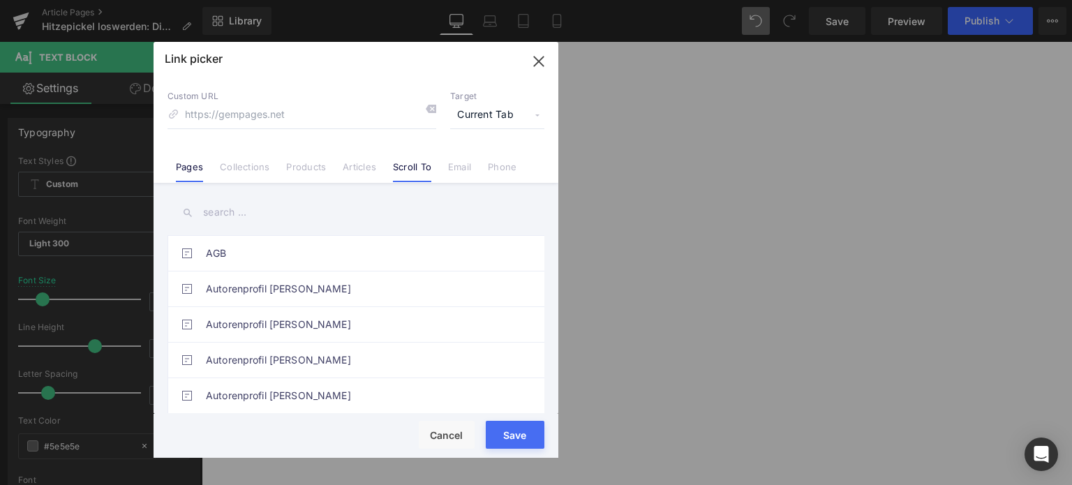
click at [406, 167] on link "Scroll To" at bounding box center [412, 171] width 38 height 21
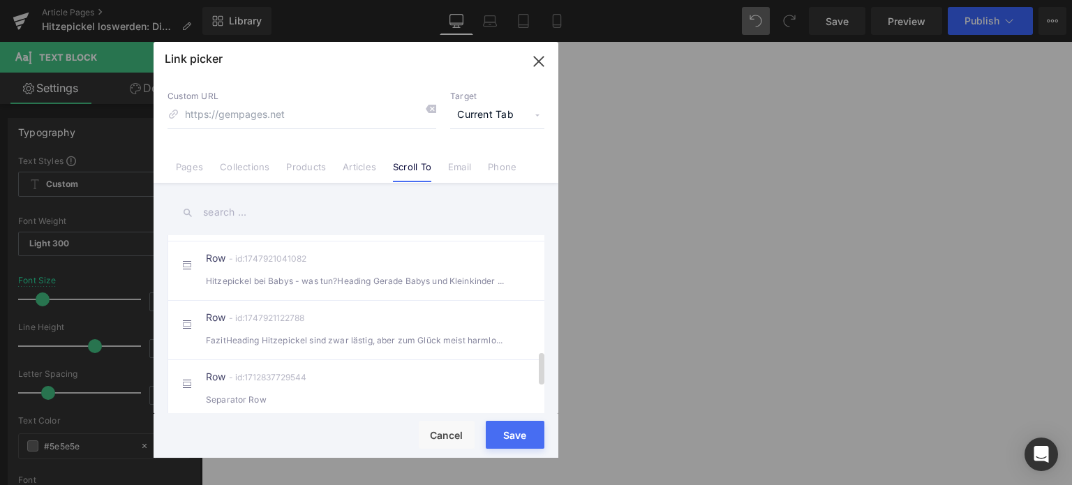
scroll to position [698, 0]
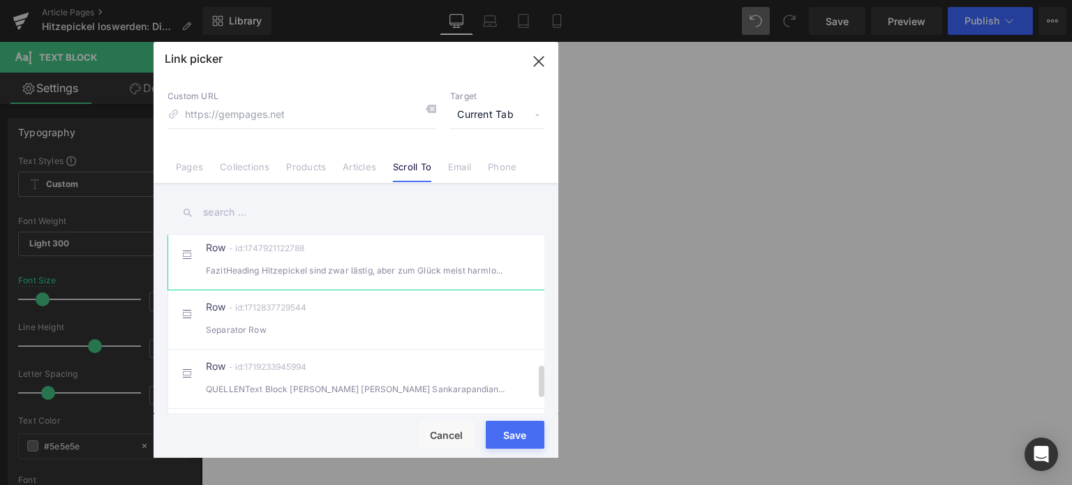
click at [251, 276] on div "FazitHeading Hitzepickel sind zwar lästig, aber zum Glück meist harmlos und v" at bounding box center [356, 270] width 300 height 15
type input "#r-1747921122788"
click at [506, 439] on button "Save" at bounding box center [515, 435] width 59 height 28
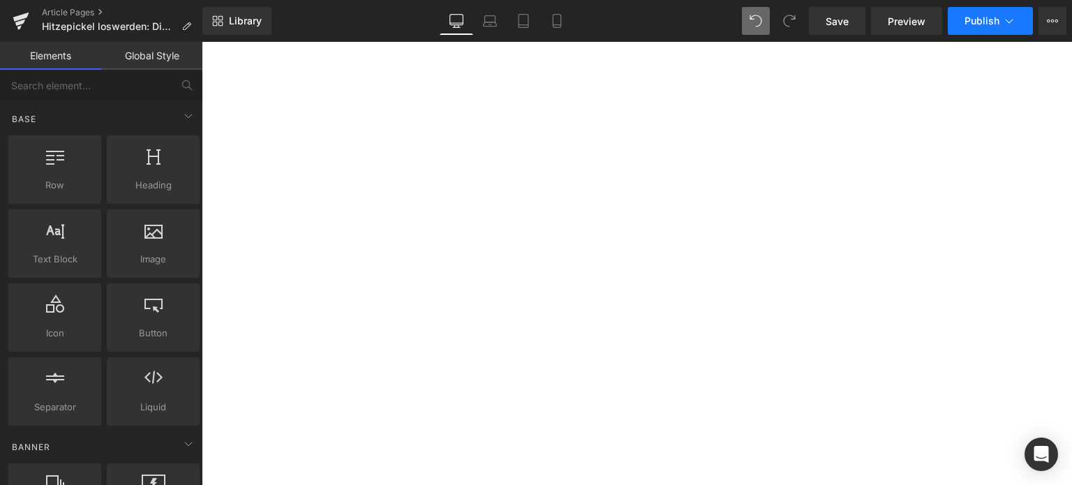
click at [988, 18] on span "Publish" at bounding box center [982, 20] width 35 height 11
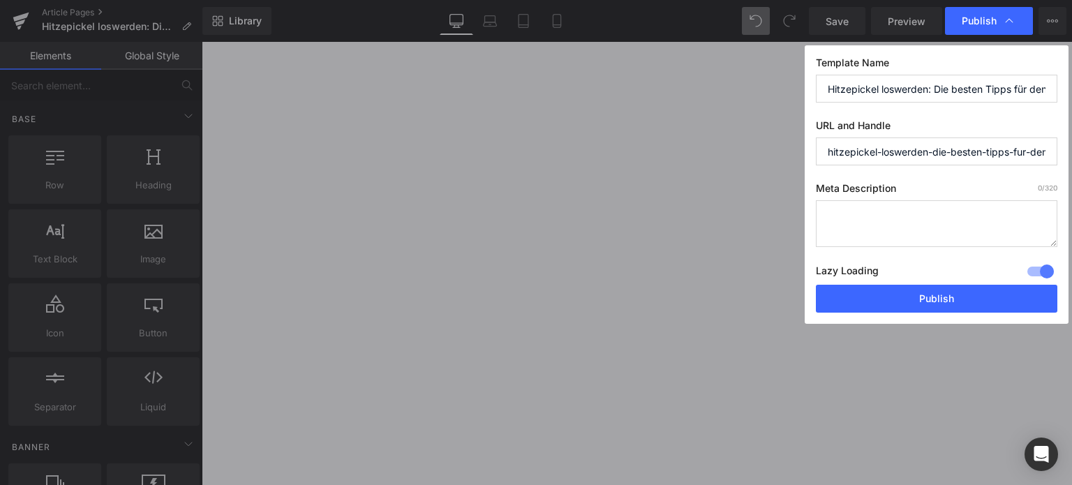
scroll to position [0, 47]
drag, startPoint x: 930, startPoint y: 149, endPoint x: 1071, endPoint y: 149, distance: 141.0
click at [1071, 149] on div "Publish Template Name Hitzepickel loswerden: Die besten Tipps für den [PERSON_N…" at bounding box center [536, 242] width 1072 height 485
type input "hitzepickel-loswerden"
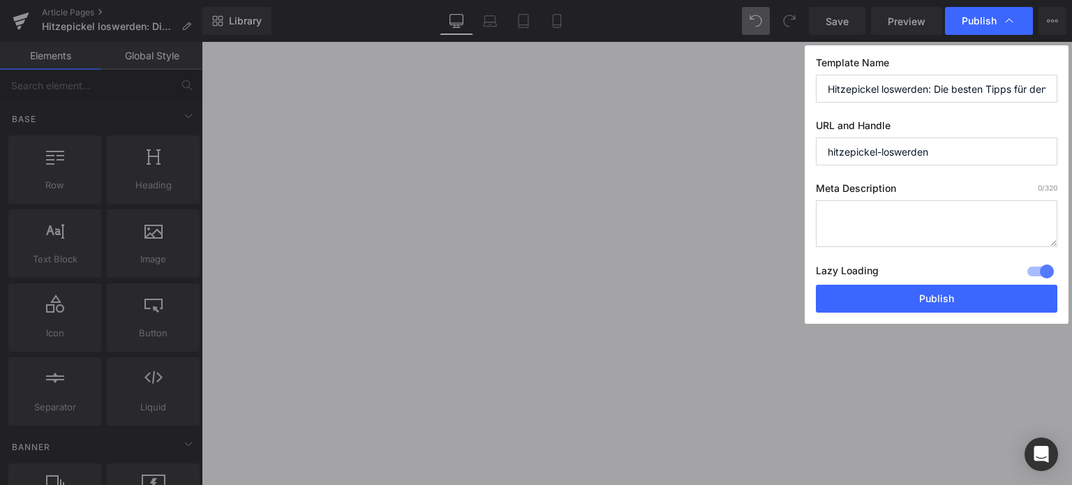
click at [886, 203] on textarea at bounding box center [937, 223] width 242 height 47
drag, startPoint x: 884, startPoint y: 219, endPoint x: 773, endPoint y: 225, distance: 110.4
click at [773, 225] on div "Publish Template Name Hitzepickel loswerden: Die besten Tipps für den [PERSON_N…" at bounding box center [536, 242] width 1072 height 485
click at [849, 209] on textarea "Hietze führt" at bounding box center [937, 223] width 242 height 47
click at [886, 220] on textarea "Hitze führt" at bounding box center [937, 223] width 242 height 47
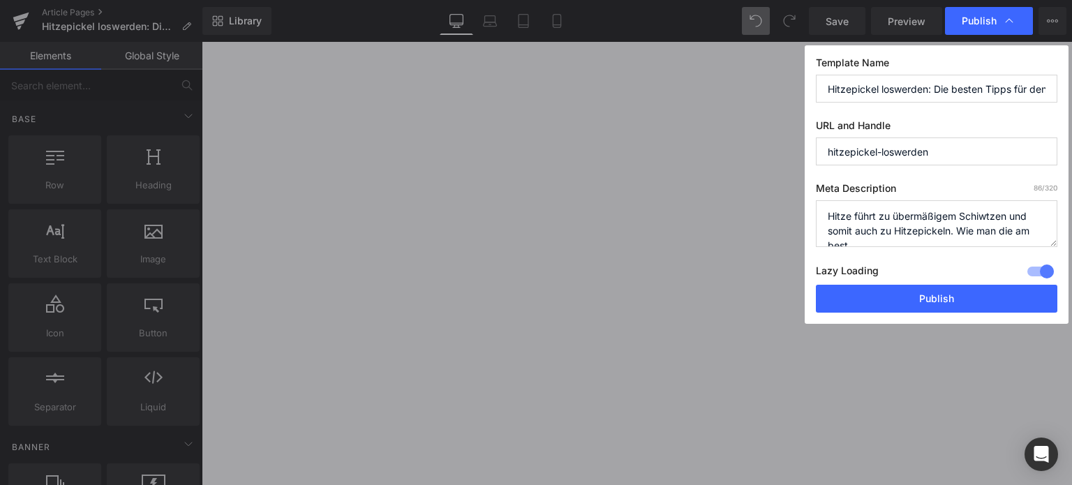
scroll to position [4, 0]
click at [862, 239] on textarea "Hitze führt zu übermäßigem Schiwtzen und somit auch zu Hitzepickeln. Wie man di…" at bounding box center [937, 223] width 242 height 47
drag, startPoint x: 970, startPoint y: 239, endPoint x: 918, endPoint y: 243, distance: 51.8
click at [918, 243] on textarea "Hitze führt zu übermäßigem Schiwtzen und somit auch zu Hitzepickeln. Wie man di…" at bounding box center [937, 223] width 242 height 47
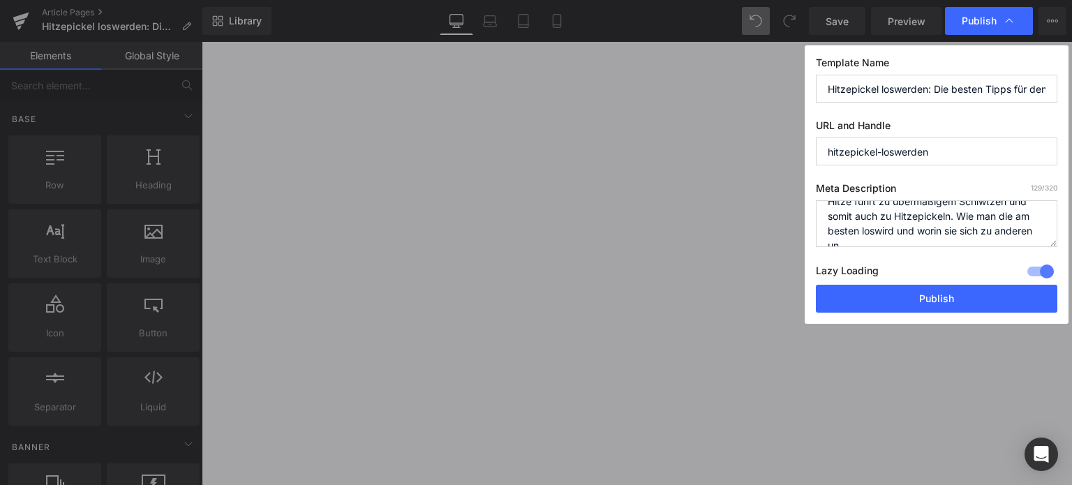
scroll to position [20, 0]
click at [1007, 209] on textarea "Hitze führt zu übermäßigem Schiwtzen und somit auch zu Hitzepickeln. Wie man di…" at bounding box center [937, 223] width 242 height 47
drag, startPoint x: 859, startPoint y: 227, endPoint x: 812, endPoint y: 224, distance: 46.9
click at [812, 224] on div "Template Name Hitzepickel loswerden: Die besten Tipps für den [PERSON_NAME] URL…" at bounding box center [937, 184] width 264 height 279
click at [1043, 225] on textarea "Hitze führt zu übermäßigem Schiwtzen und somit auch zu Hitzepickeln. Wie man si…" at bounding box center [937, 223] width 242 height 47
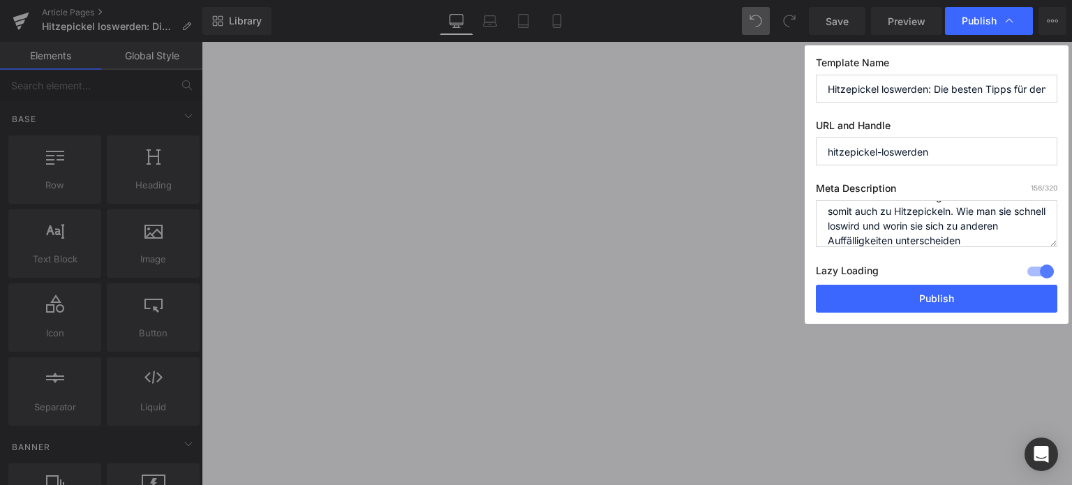
click at [978, 242] on textarea "Hitze führt zu übermäßigem Schiwtzen und somit auch zu Hitzepickeln. Wie man si…" at bounding box center [937, 223] width 242 height 47
click at [988, 211] on textarea "Hitze führt zu übermäßigem Schiwtzen und somit auch zu Hitzepickeln. Wie man si…" at bounding box center [937, 223] width 242 height 47
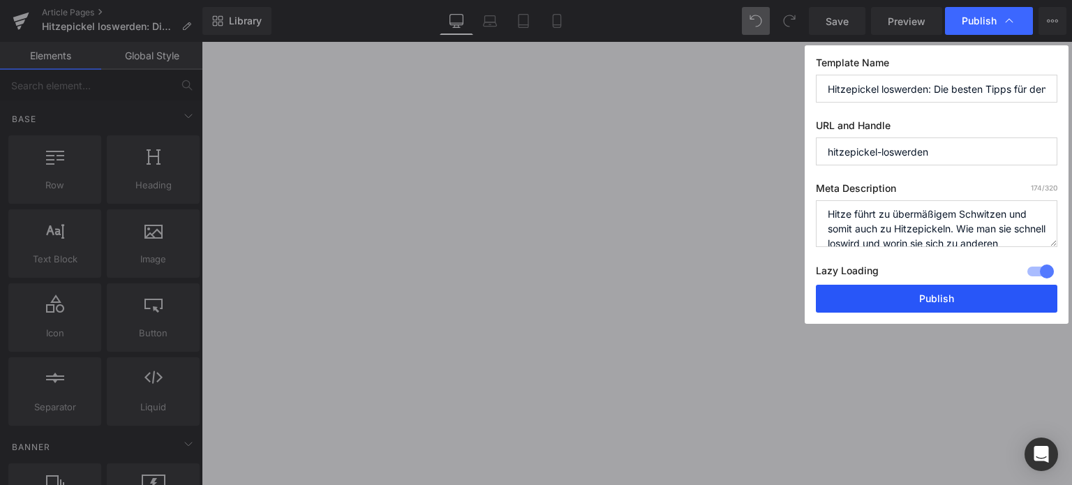
type textarea "Hitze führt zu übermäßigem Schwitzen und somit auch zu Hitzepickeln. Wie man si…"
click at [956, 290] on button "Publish" at bounding box center [937, 299] width 242 height 28
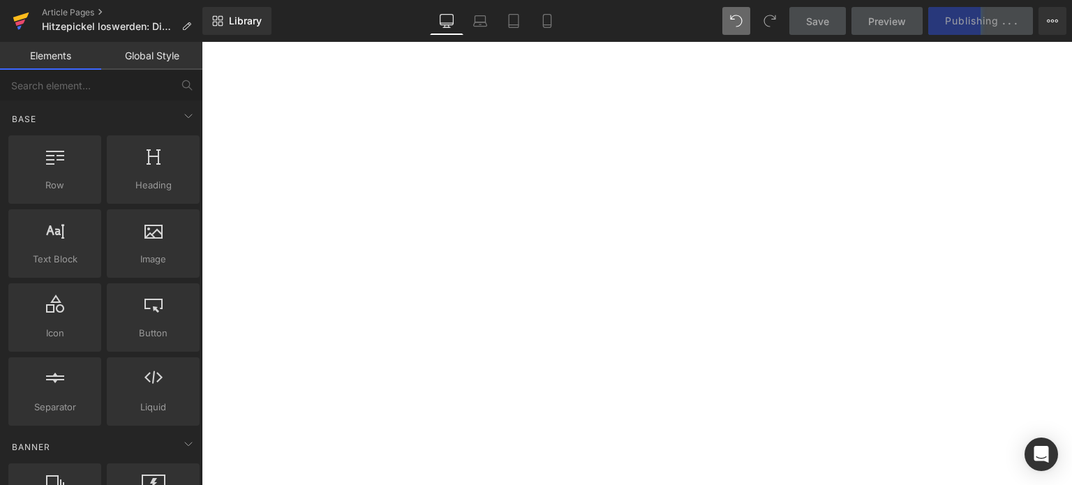
click at [29, 26] on icon at bounding box center [21, 20] width 17 height 35
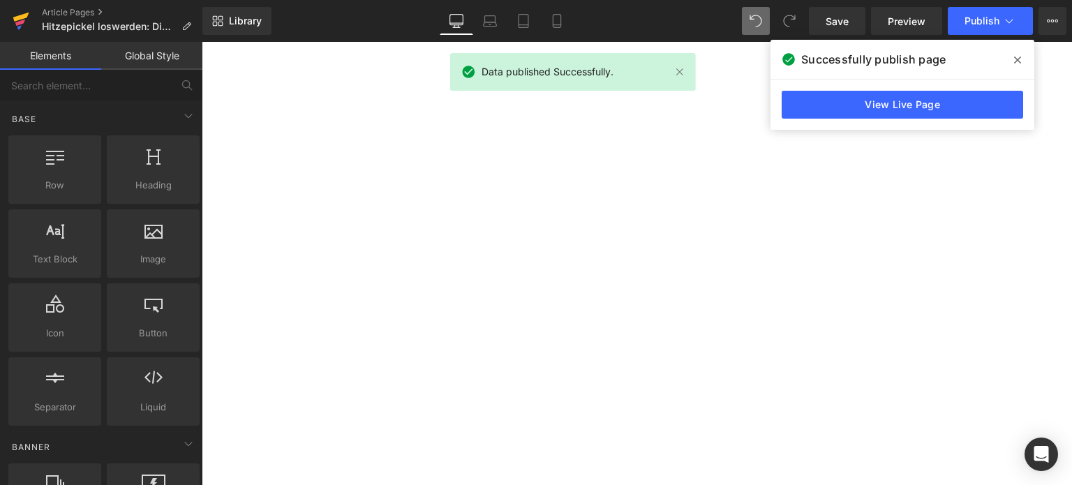
click at [8, 23] on link at bounding box center [21, 21] width 42 height 42
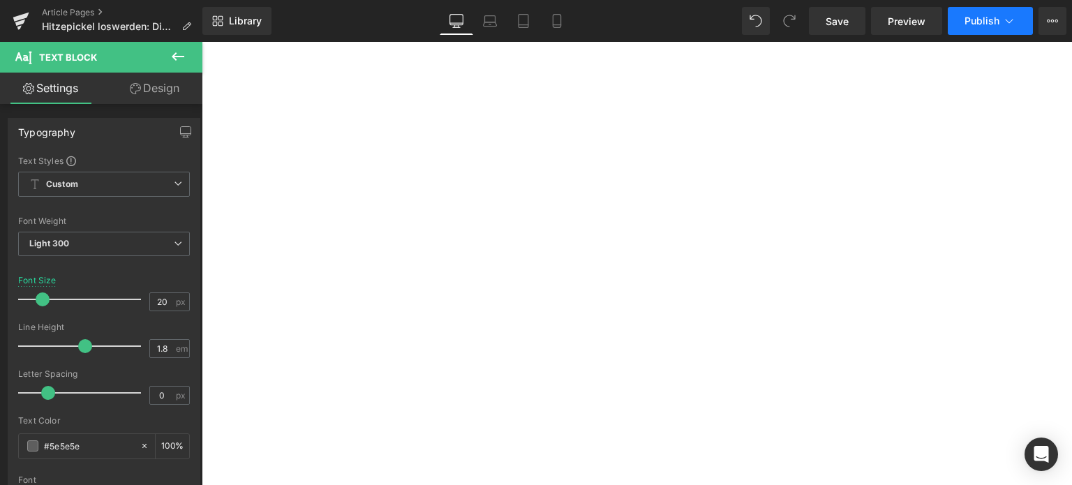
click at [963, 27] on button "Publish" at bounding box center [990, 21] width 85 height 28
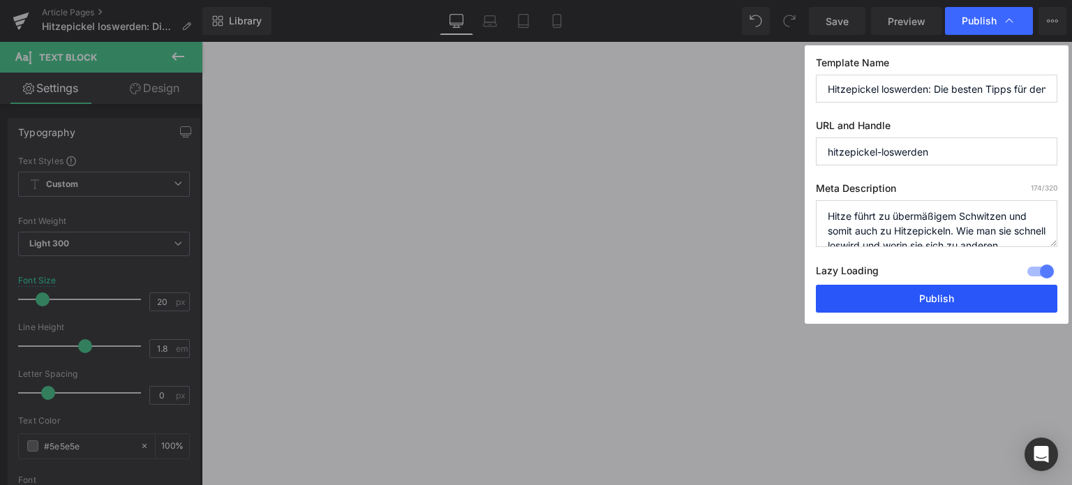
click at [947, 305] on button "Publish" at bounding box center [937, 299] width 242 height 28
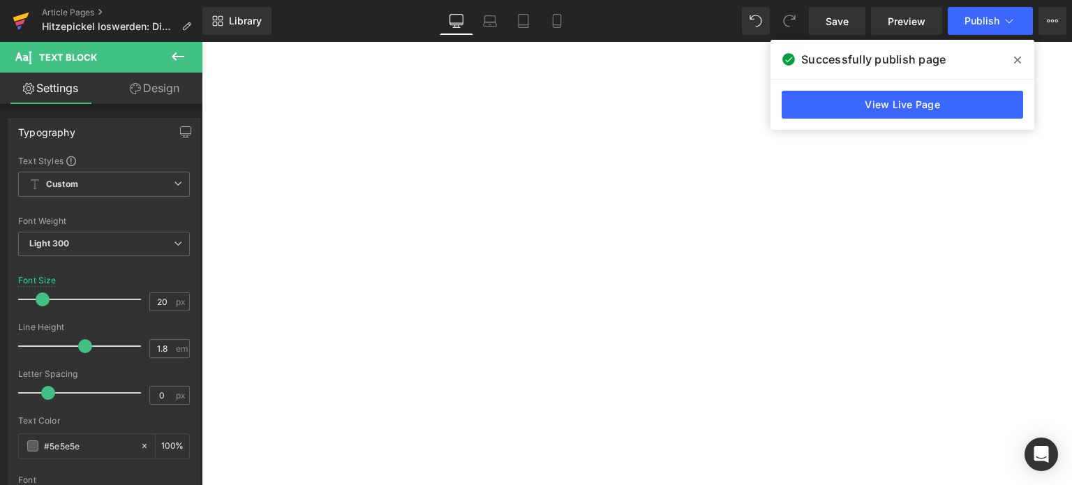
click at [21, 21] on icon at bounding box center [20, 23] width 10 height 6
